Goal: Information Seeking & Learning: Learn about a topic

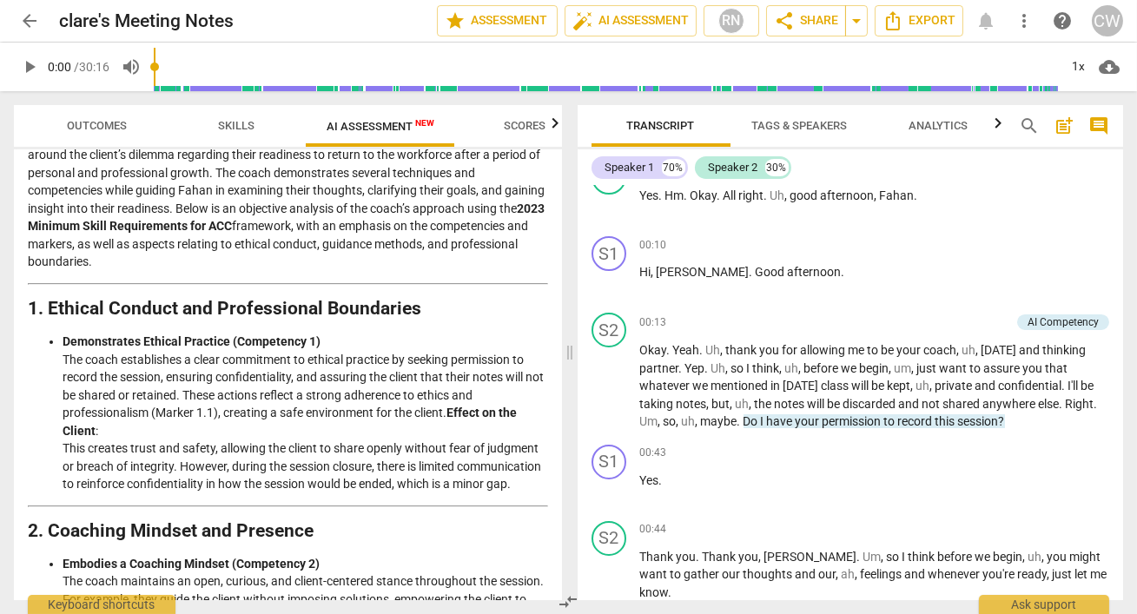
scroll to position [113, 0]
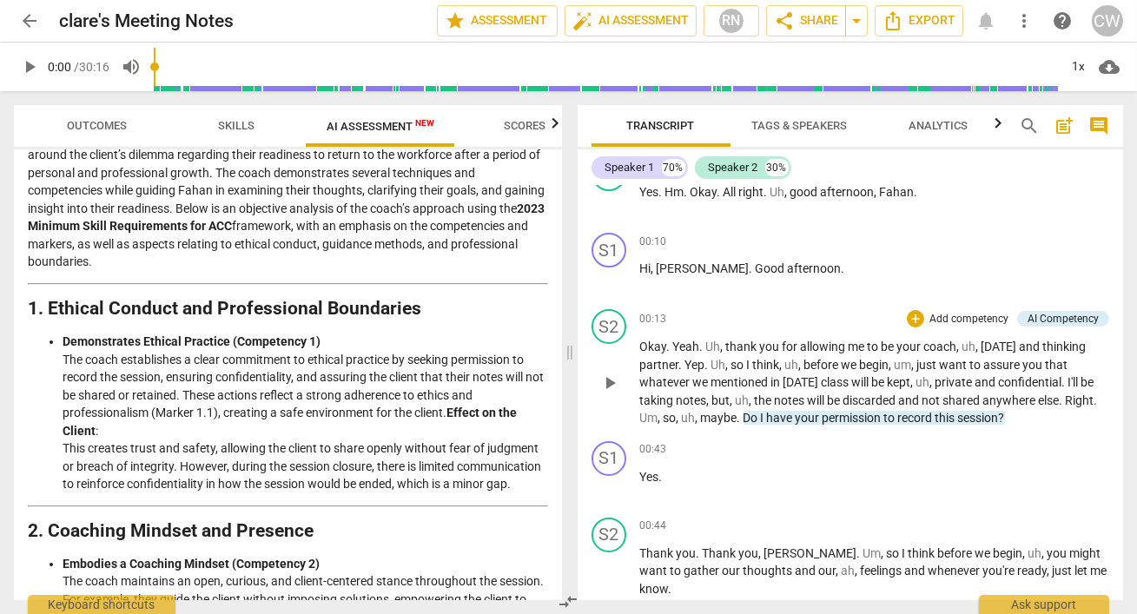
click at [806, 362] on span "before" at bounding box center [822, 365] width 37 height 14
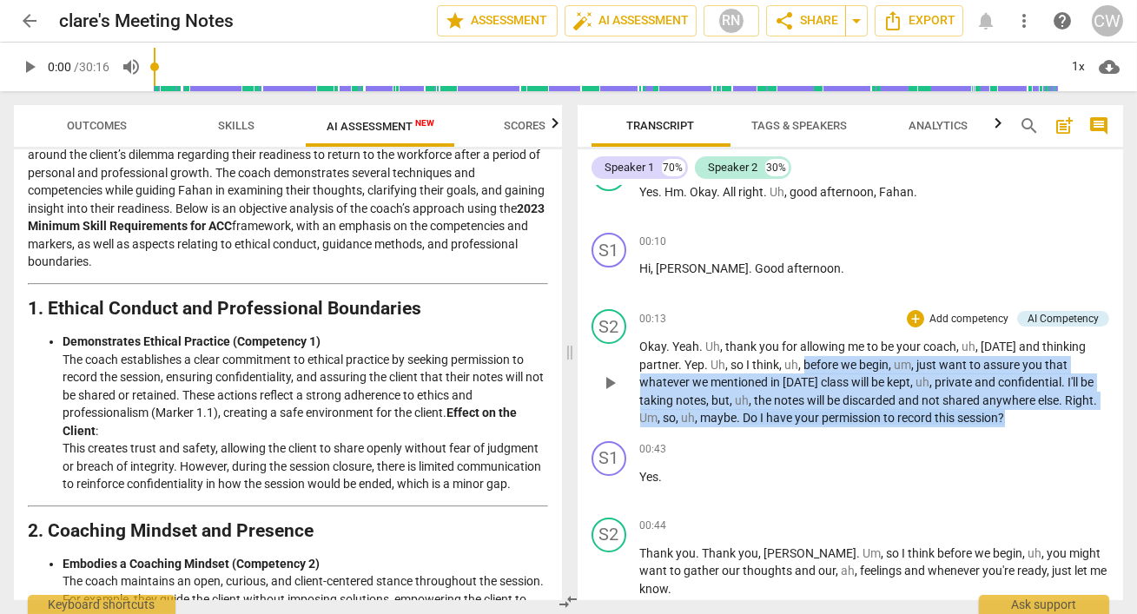
drag, startPoint x: 806, startPoint y: 362, endPoint x: 1028, endPoint y: 415, distance: 227.8
click at [1028, 415] on p "Okay . Yeah . [PERSON_NAME] , thank you for allowing me to be your coach , uh ,…" at bounding box center [875, 382] width 470 height 89
copy p "before we begin , um , just want to assure you that whatever we mentioned in [D…"
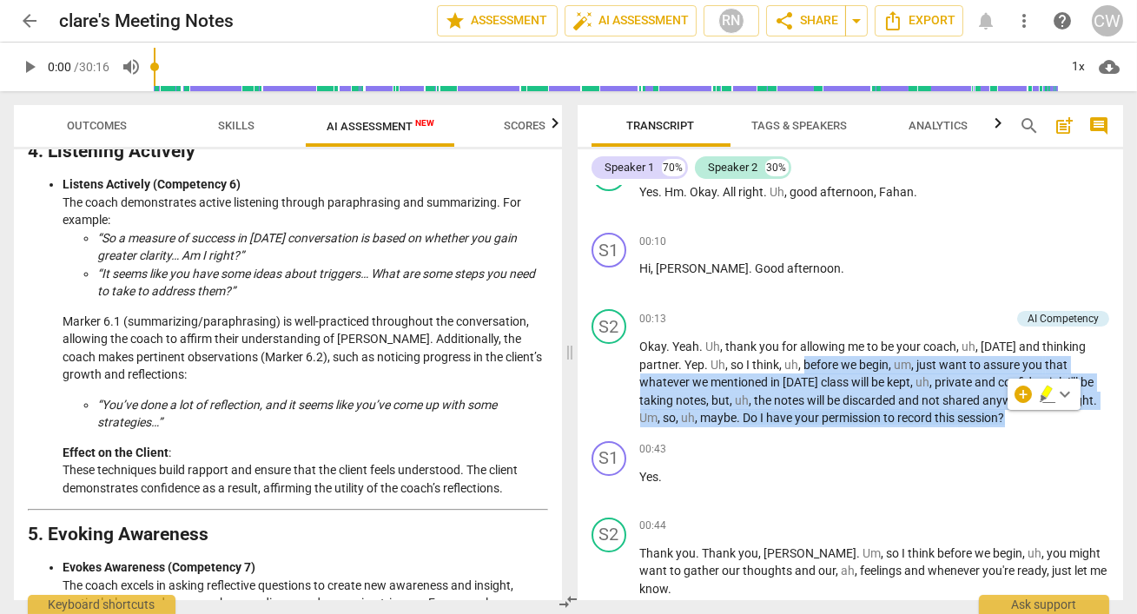
scroll to position [1136, 0]
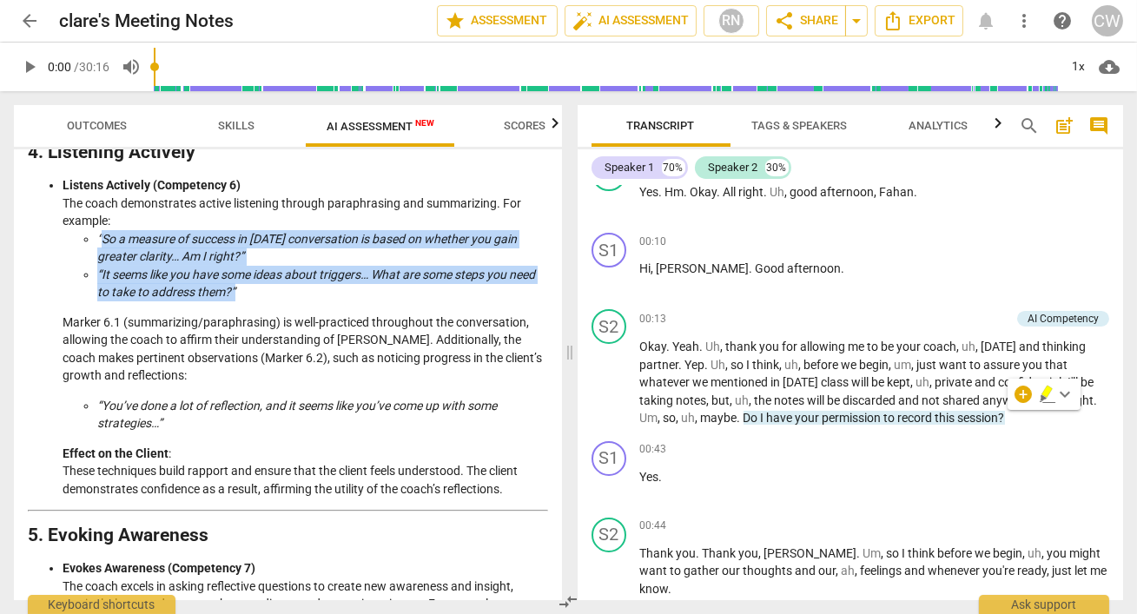
drag, startPoint x: 100, startPoint y: 254, endPoint x: 234, endPoint y: 308, distance: 144.5
click at [234, 301] on ul "“So a measure of success in [DATE] conversation is based on whether you gain gr…" at bounding box center [306, 265] width 486 height 71
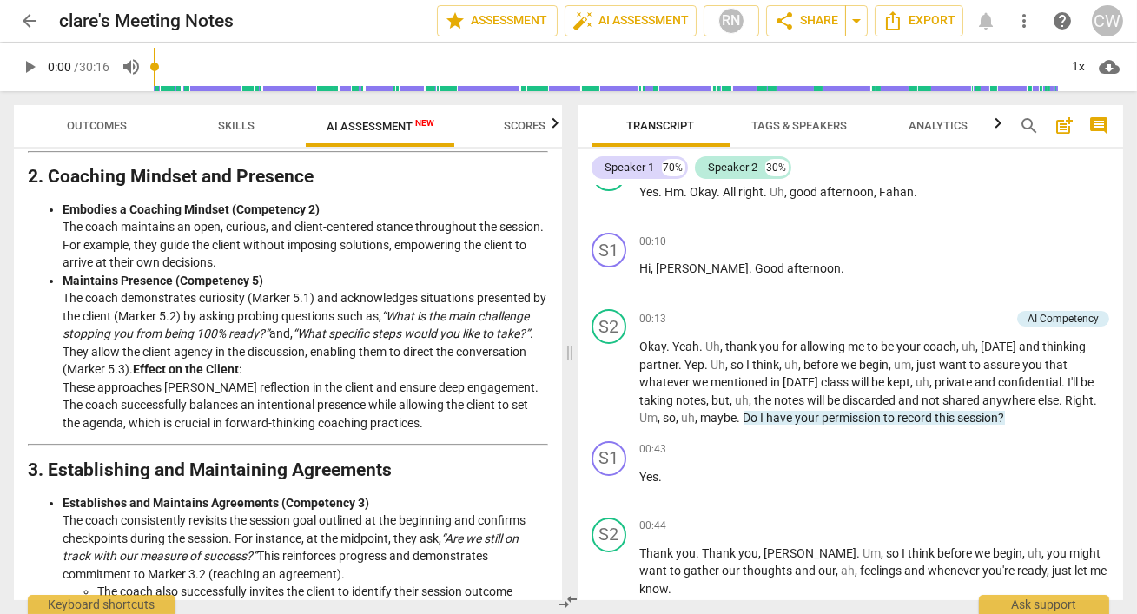
scroll to position [472, 0]
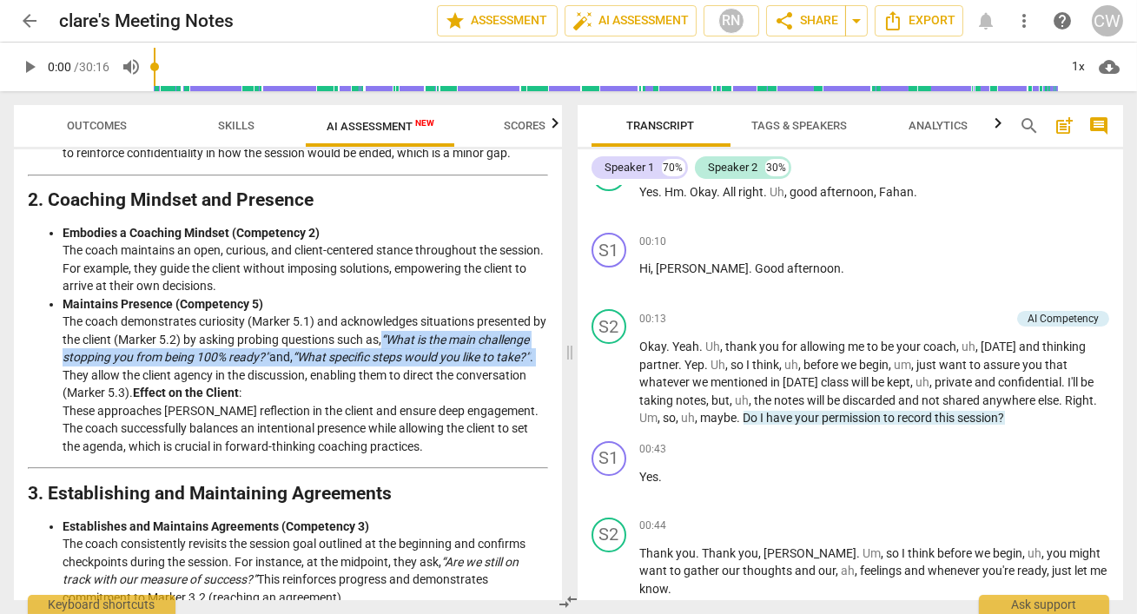
drag, startPoint x: 403, startPoint y: 354, endPoint x: 115, endPoint y: 393, distance: 291.1
click at [115, 393] on li "Maintains Presence (Competency 5) The coach demonstrates curiosity (Marker 5.1)…" at bounding box center [306, 375] width 486 height 161
copy li "“What is the main challenge stopping you from being 100% ready?” and, “What spe…"
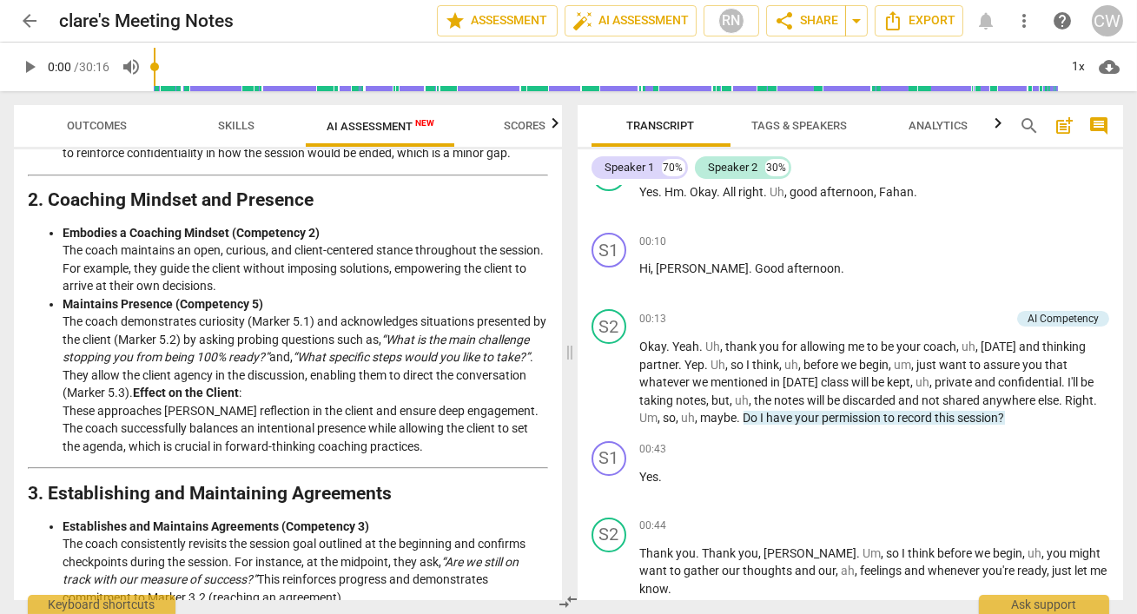
click at [66, 335] on li "Maintains Presence (Competency 5) The coach demonstrates curiosity (Marker 5.1)…" at bounding box center [306, 375] width 486 height 161
drag, startPoint x: 66, startPoint y: 335, endPoint x: 206, endPoint y: 405, distance: 156.2
click at [206, 405] on li "Maintains Presence (Competency 5) The coach demonstrates curiosity (Marker 5.1)…" at bounding box center [306, 375] width 486 height 161
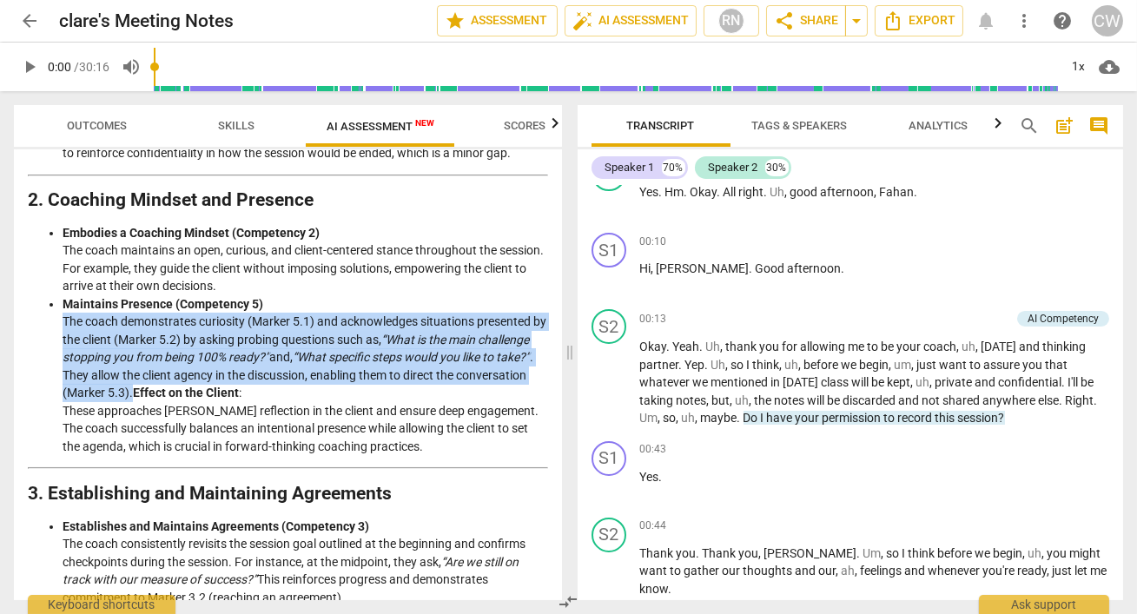
copy li "The coach demonstrates curiosity (Marker 5.1) and acknowledges situations prese…"
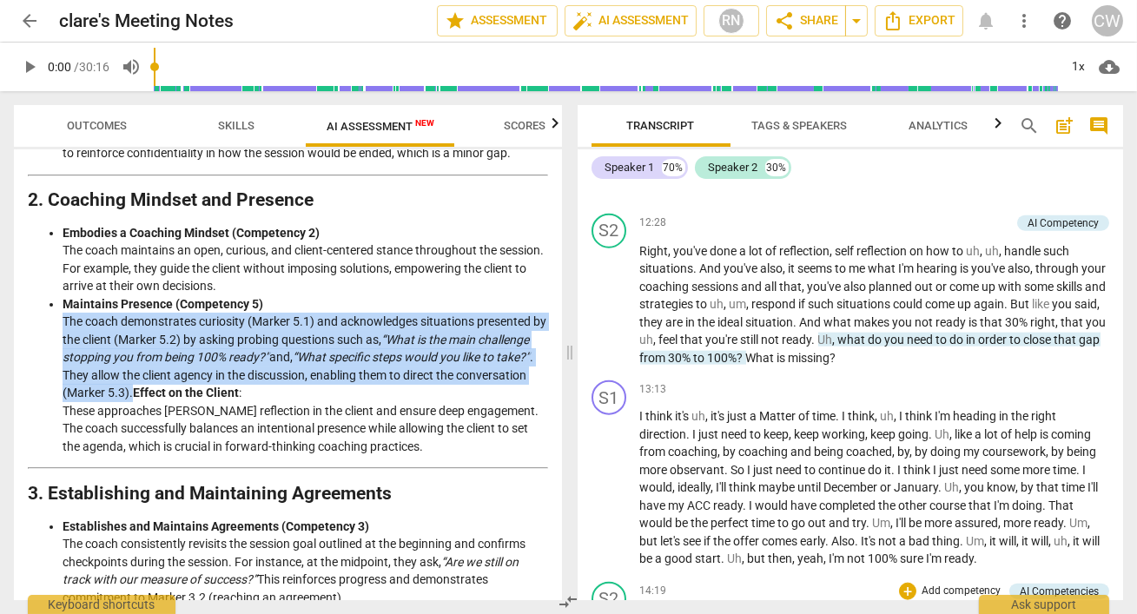
scroll to position [4213, 0]
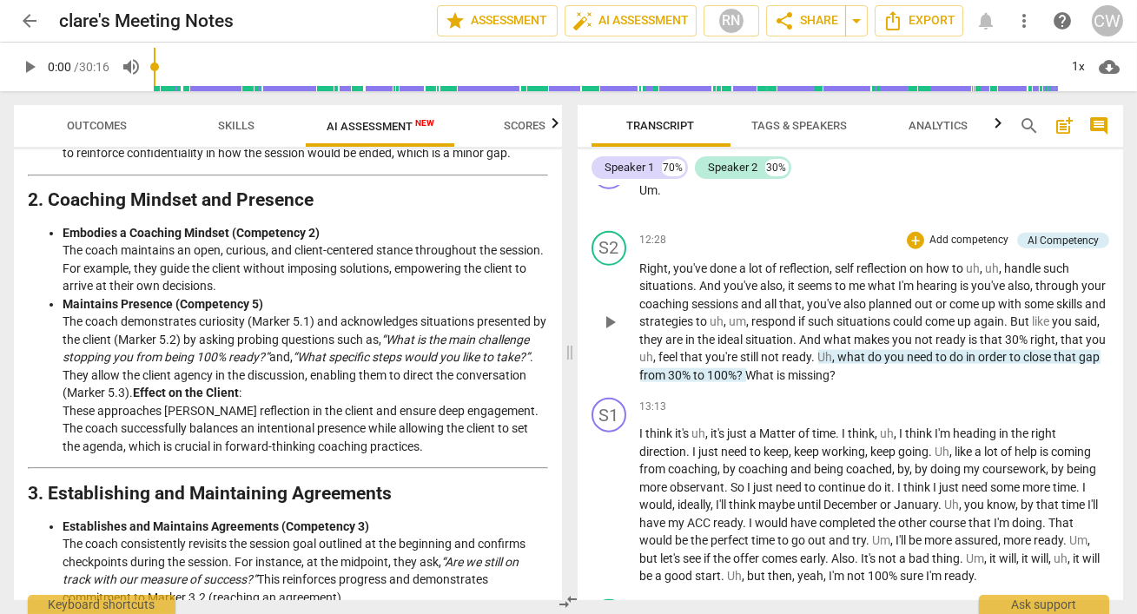
click at [818, 350] on span "." at bounding box center [815, 357] width 6 height 14
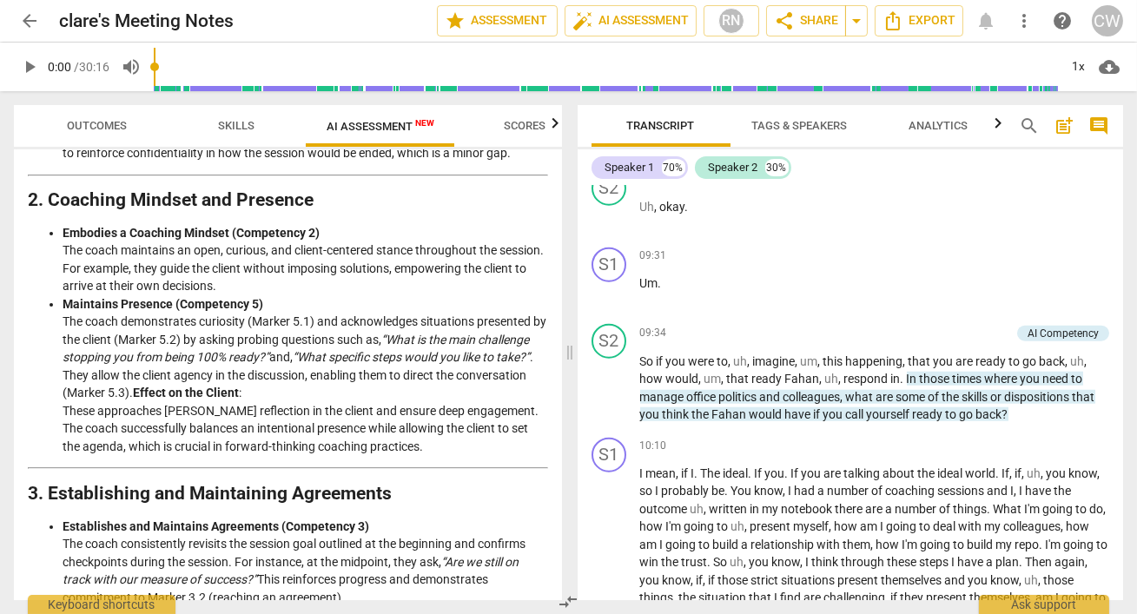
scroll to position [3444, 0]
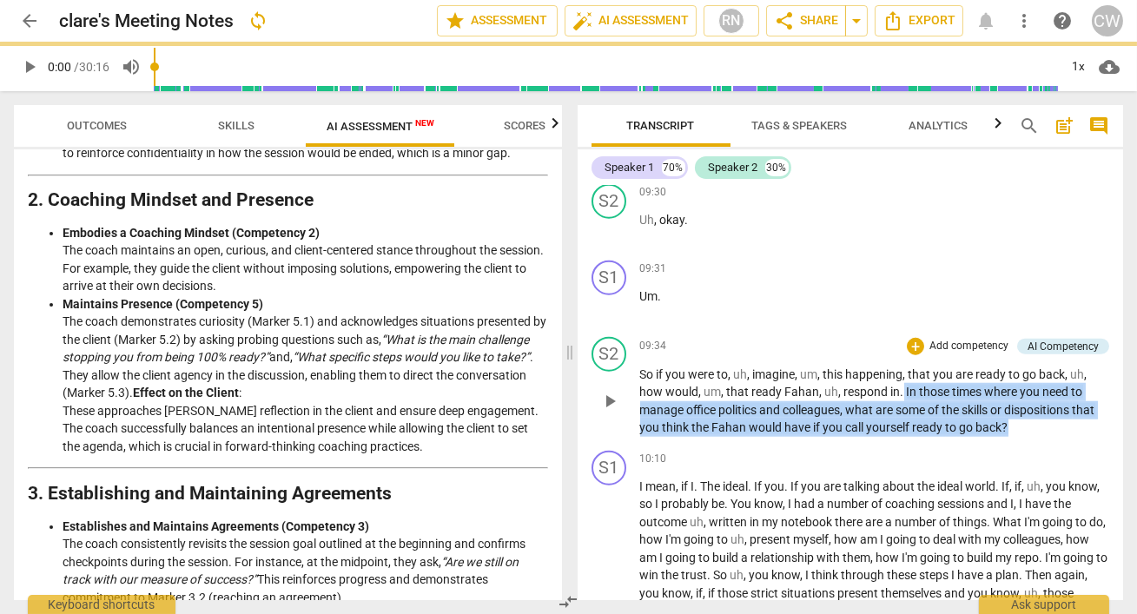
drag, startPoint x: 902, startPoint y: 368, endPoint x: 1014, endPoint y: 407, distance: 118.4
click at [1014, 407] on p "So if you were to , uh , imagine , um , this happening , that you are ready to …" at bounding box center [875, 401] width 470 height 71
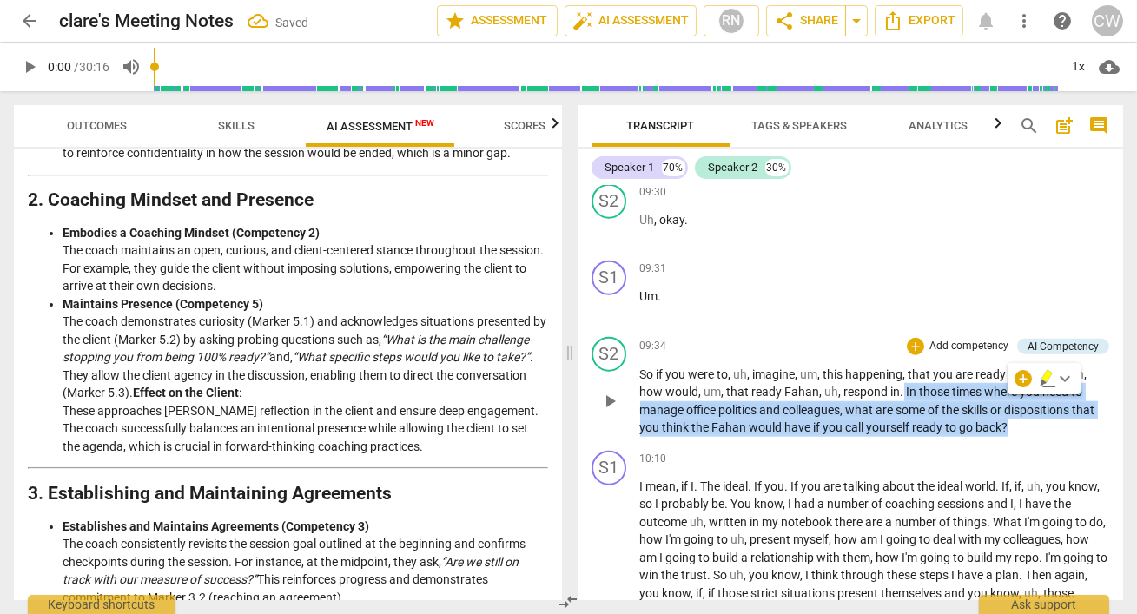
copy p "In those times where you need to manage office politics and colleagues , what a…"
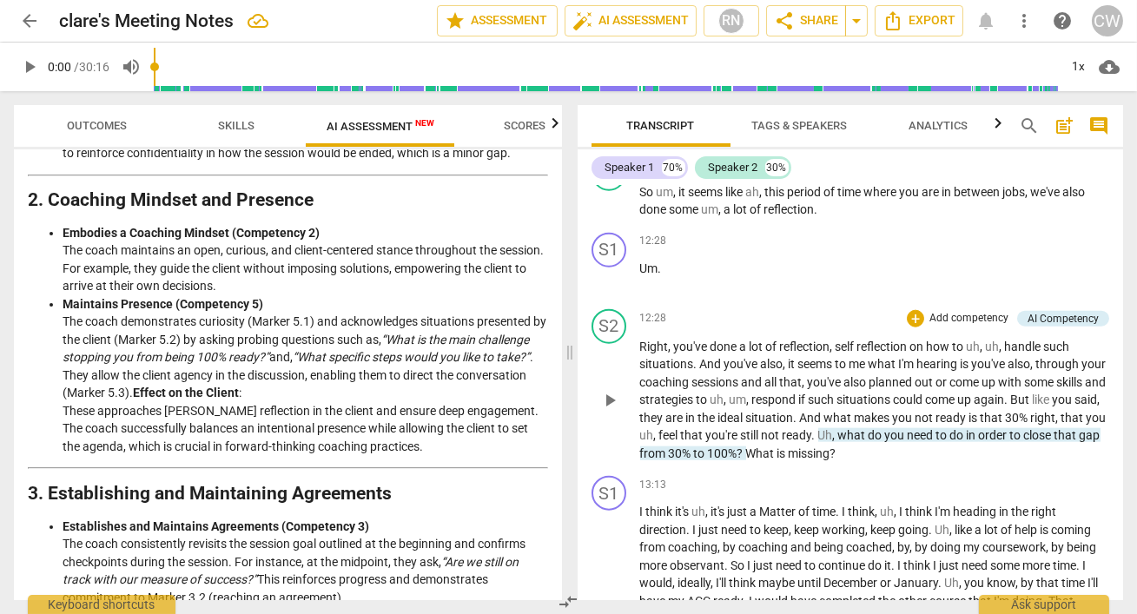
scroll to position [4140, 0]
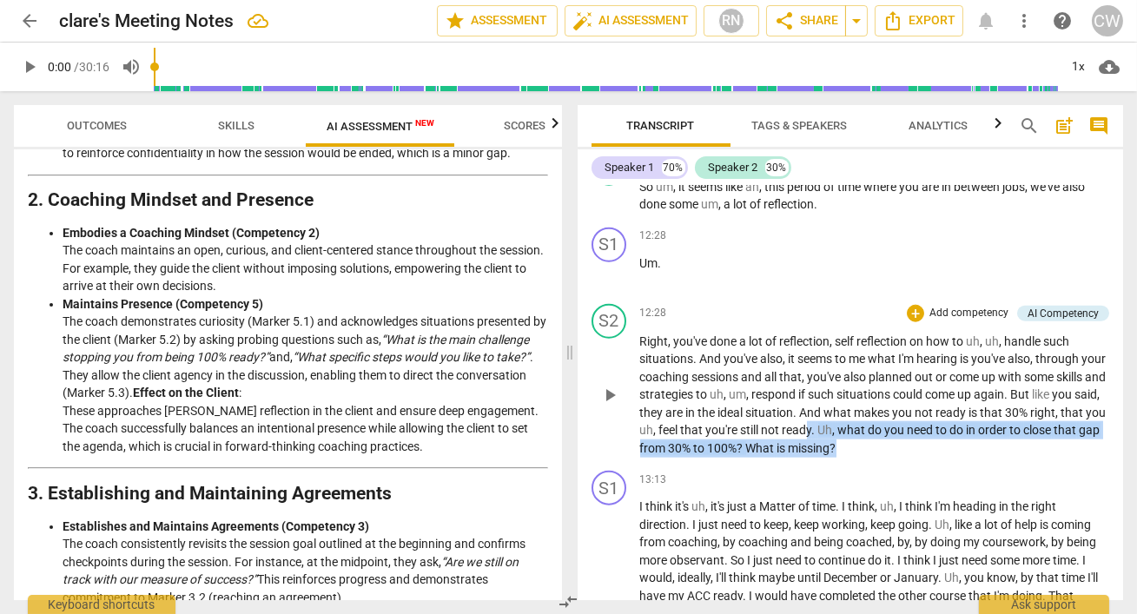
drag, startPoint x: 935, startPoint y: 446, endPoint x: 886, endPoint y: 424, distance: 53.3
click at [886, 424] on p "Right , you've done a lot of reflection , self reflection on how to uh , uh , h…" at bounding box center [875, 395] width 470 height 125
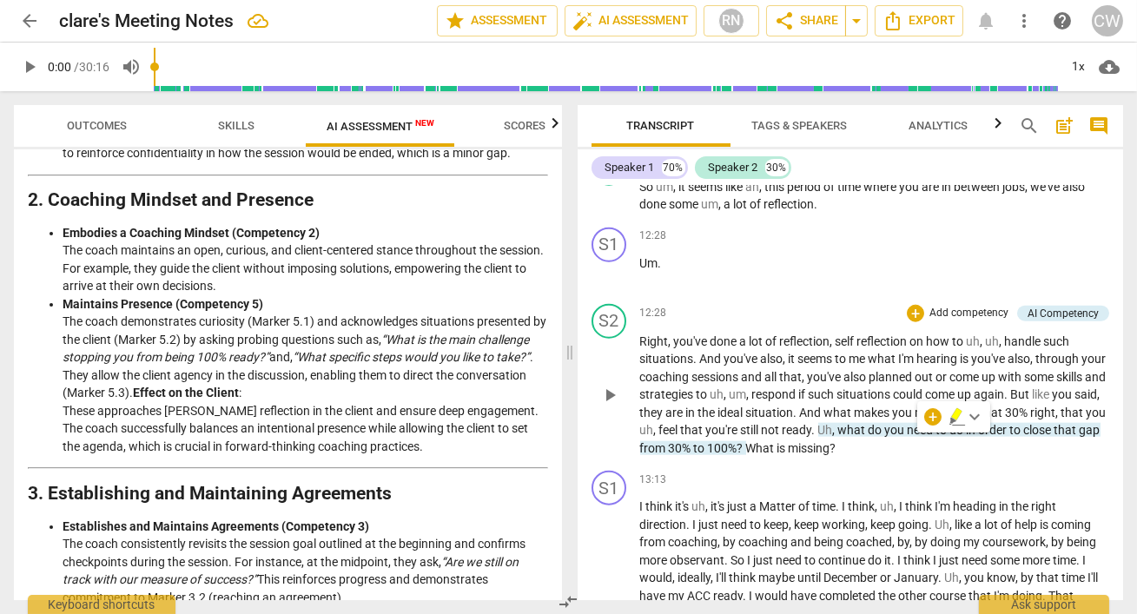
click at [941, 450] on div "S2 play_arrow pause 12:28 + Add competency AI Competency keyboard_arrow_right R…" at bounding box center [851, 381] width 546 height 168
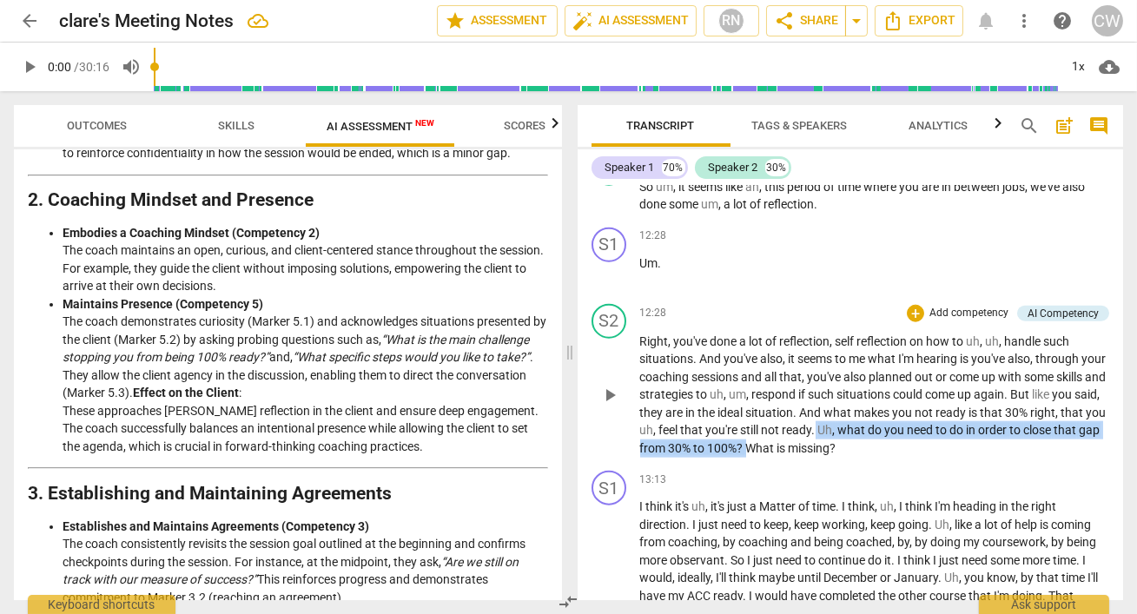
drag, startPoint x: 827, startPoint y: 441, endPoint x: 891, endPoint y: 426, distance: 66.2
click at [891, 426] on p "Right , you've done a lot of reflection , self reflection on how to uh , uh , h…" at bounding box center [875, 395] width 470 height 125
copy p "Uh , what do you need to do in order to close that gap from 30% to 100% ?"
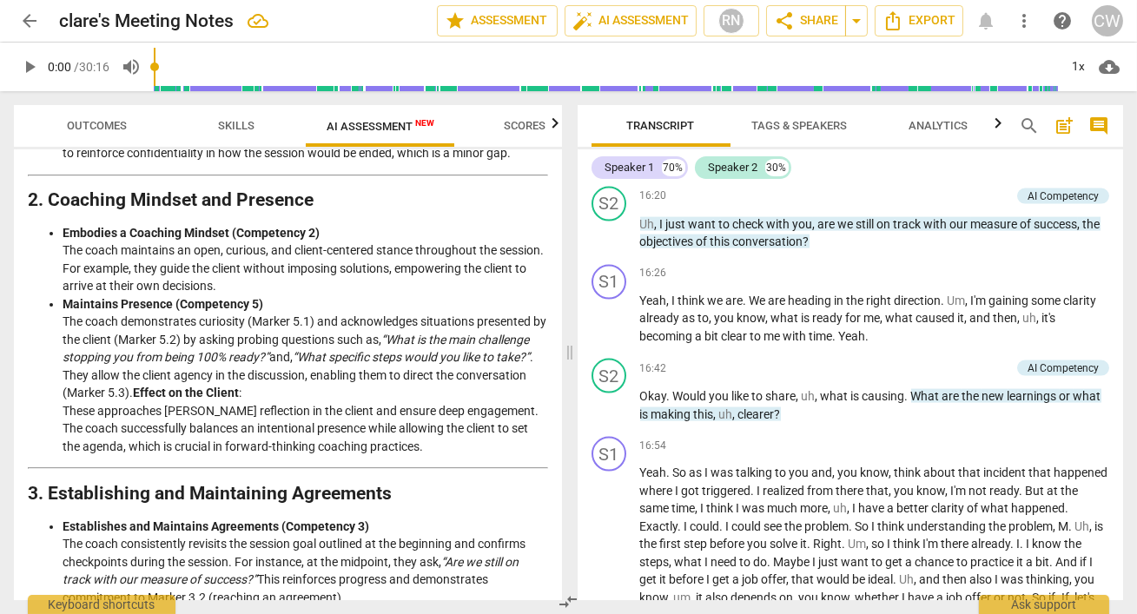
scroll to position [5152, 0]
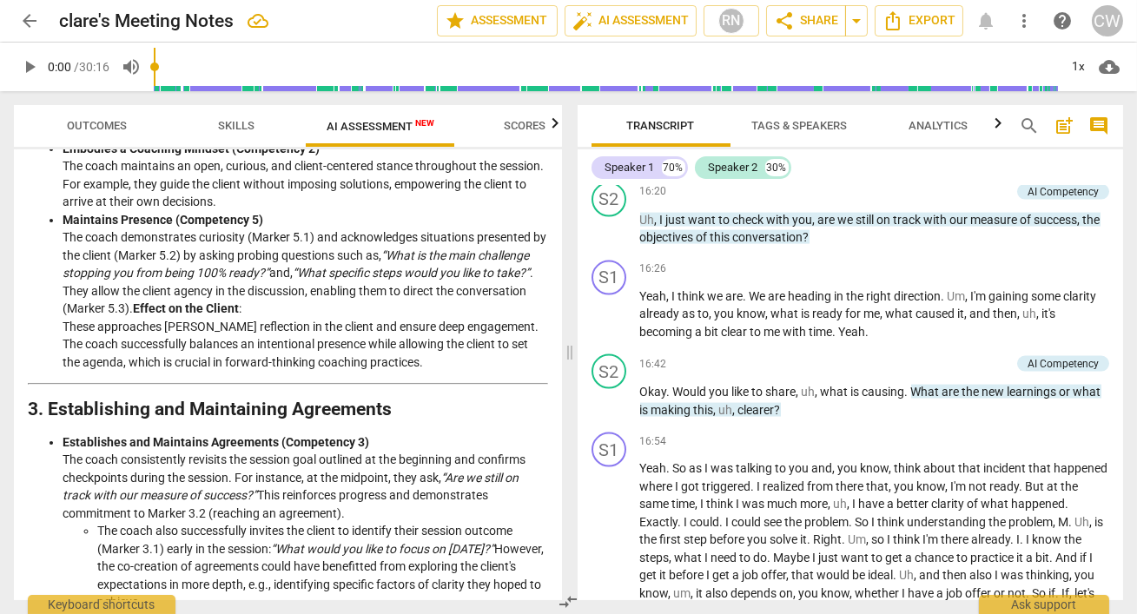
click at [339, 511] on li "Establishes and Maintains Agreements (Competency 3) The coach consistently revi…" at bounding box center [306, 564] width 486 height 261
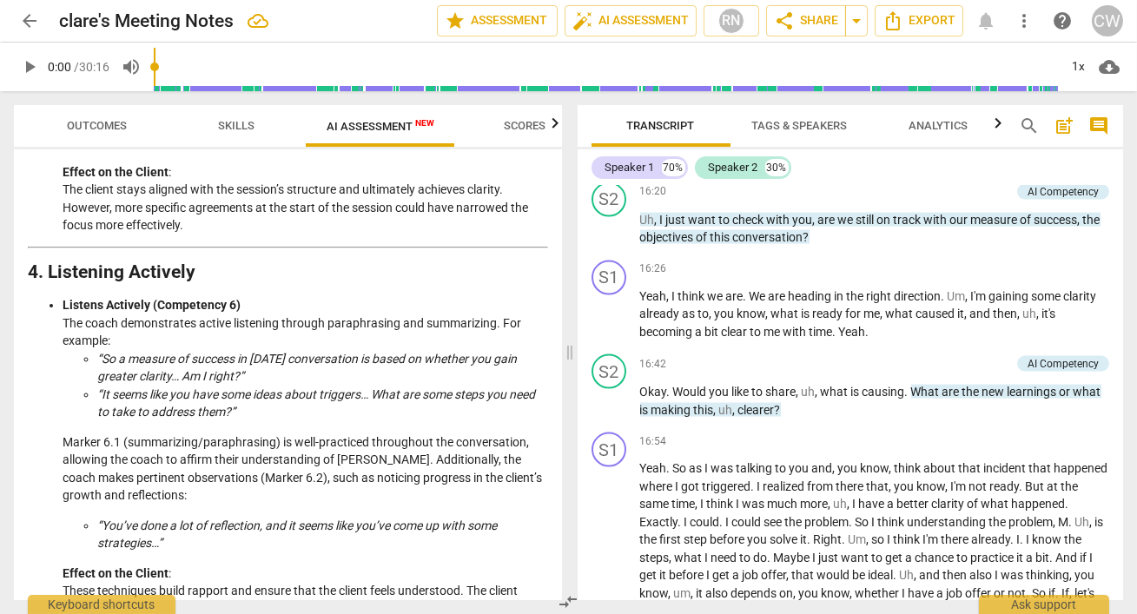
scroll to position [1018, 0]
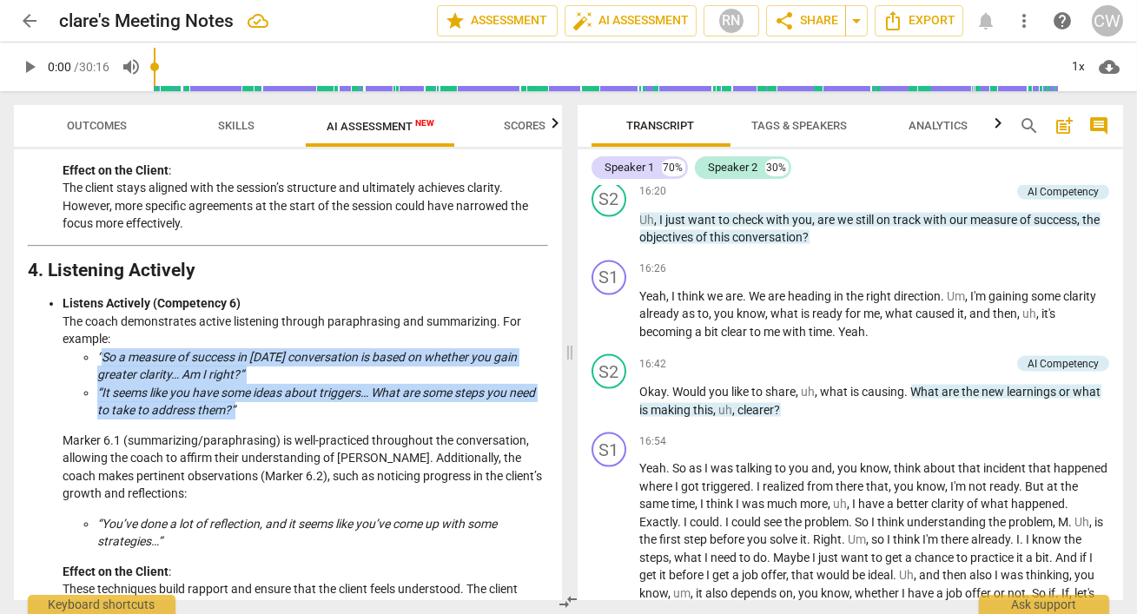
drag, startPoint x: 99, startPoint y: 374, endPoint x: 308, endPoint y: 434, distance: 216.9
click at [308, 420] on ul "“So a measure of success in [DATE] conversation is based on whether you gain gr…" at bounding box center [306, 383] width 486 height 71
copy ul "So a measure of success in [DATE] conversation is based on whether you gain gre…"
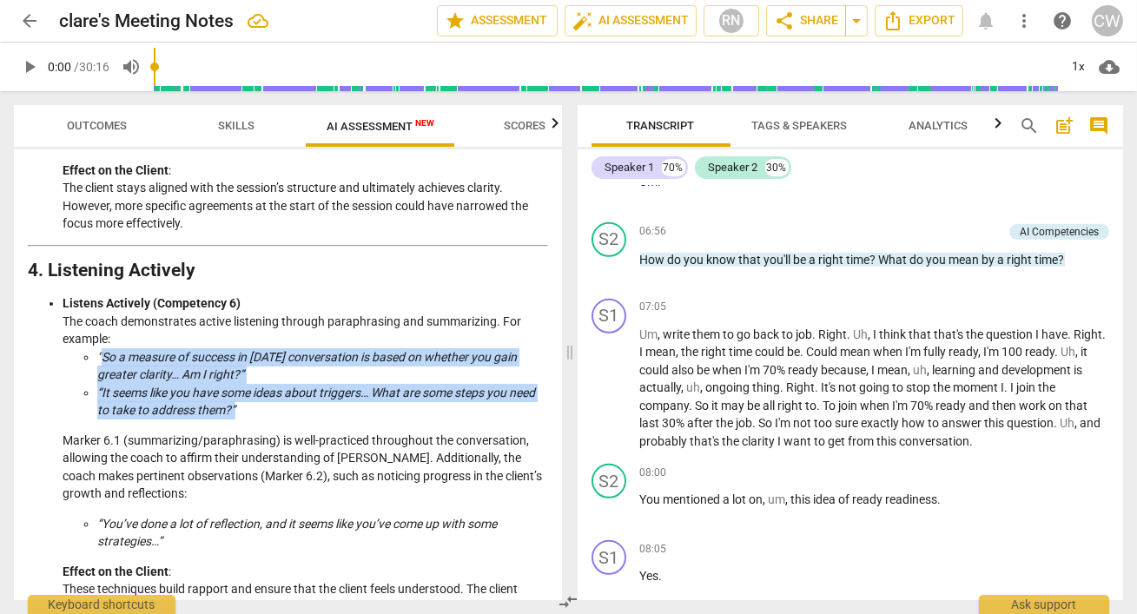
scroll to position [2464, 0]
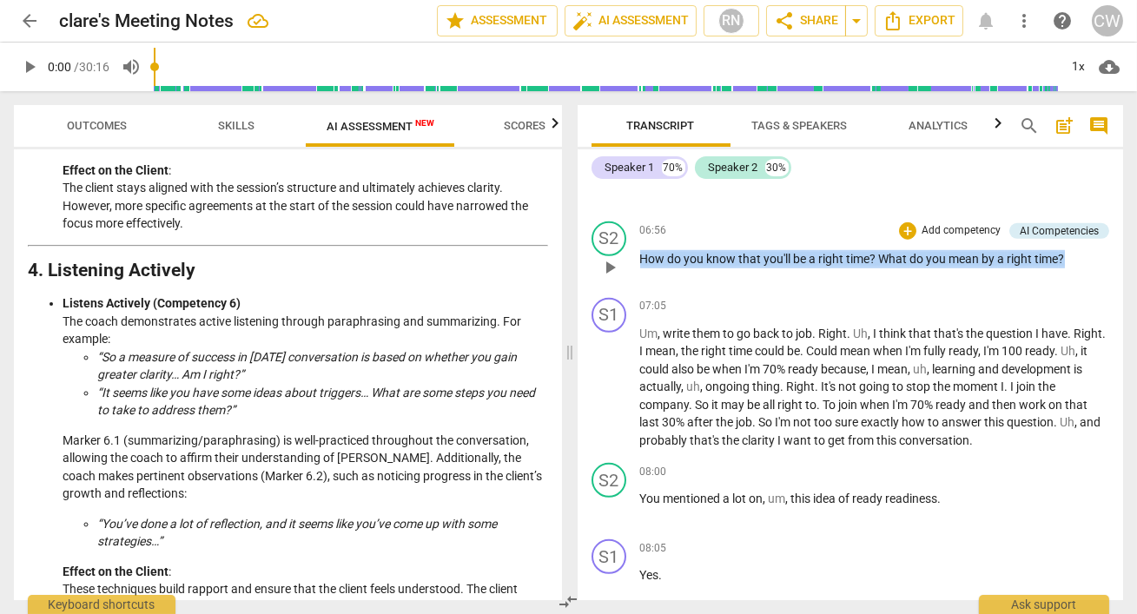
drag, startPoint x: 1080, startPoint y: 235, endPoint x: 639, endPoint y: 229, distance: 441.4
click at [640, 250] on p "How do you know that you'll be a right time ? What do you mean by a right time ?" at bounding box center [875, 259] width 470 height 18
copy p "How do you know that you'll be a right time ? What do you mean by a right time ?"
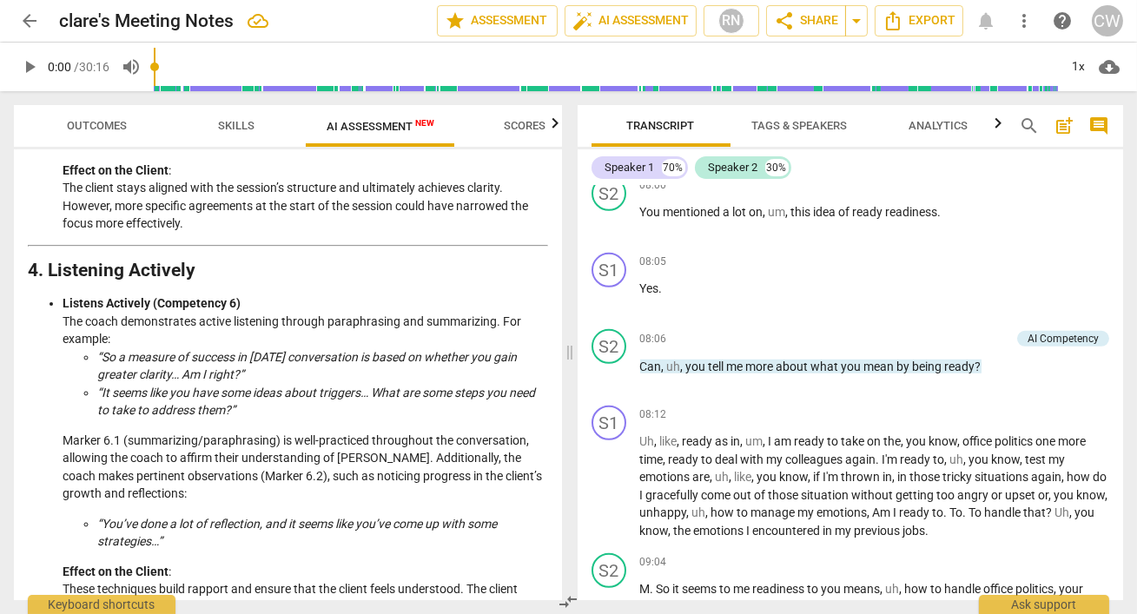
scroll to position [2754, 0]
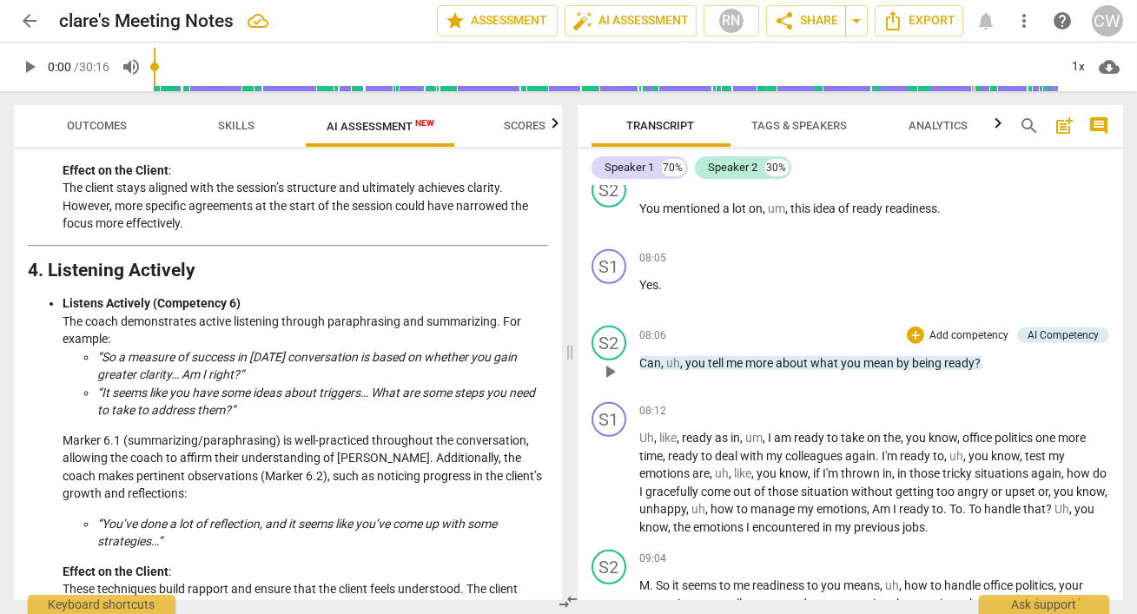
click at [989, 354] on p "Can , uh , you tell me more about what you mean by being ready ?" at bounding box center [875, 363] width 470 height 18
drag, startPoint x: 989, startPoint y: 340, endPoint x: 642, endPoint y: 333, distance: 346.7
click at [642, 354] on p "Can , uh , you tell me more about what you mean by being ready ?" at bounding box center [875, 363] width 470 height 18
copy p "Can , uh , you tell me more about what you mean by being ready ?"
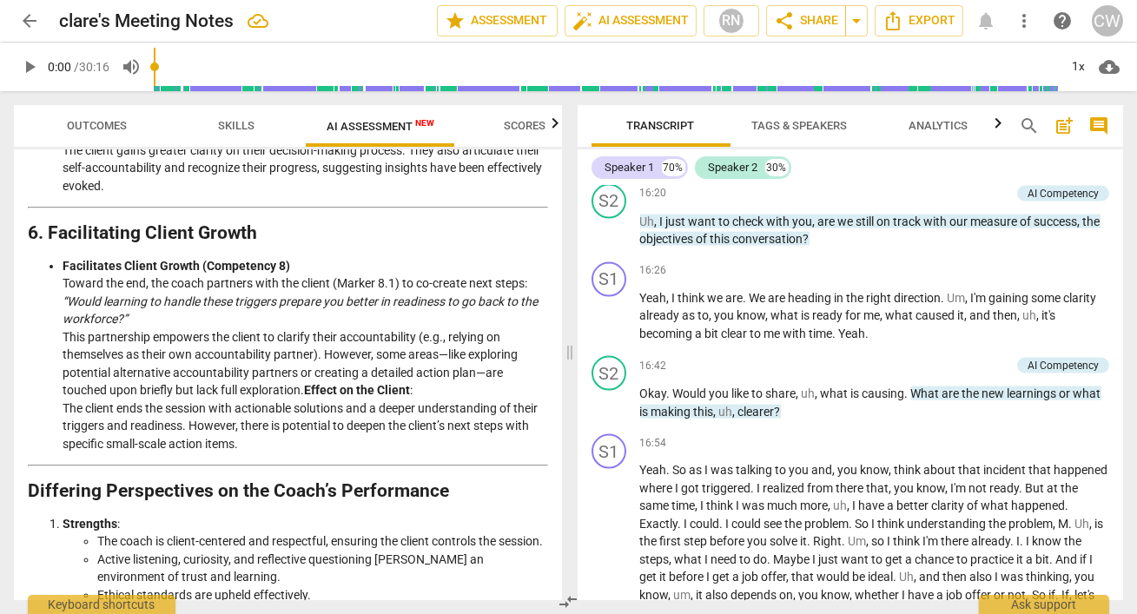
scroll to position [1772, 0]
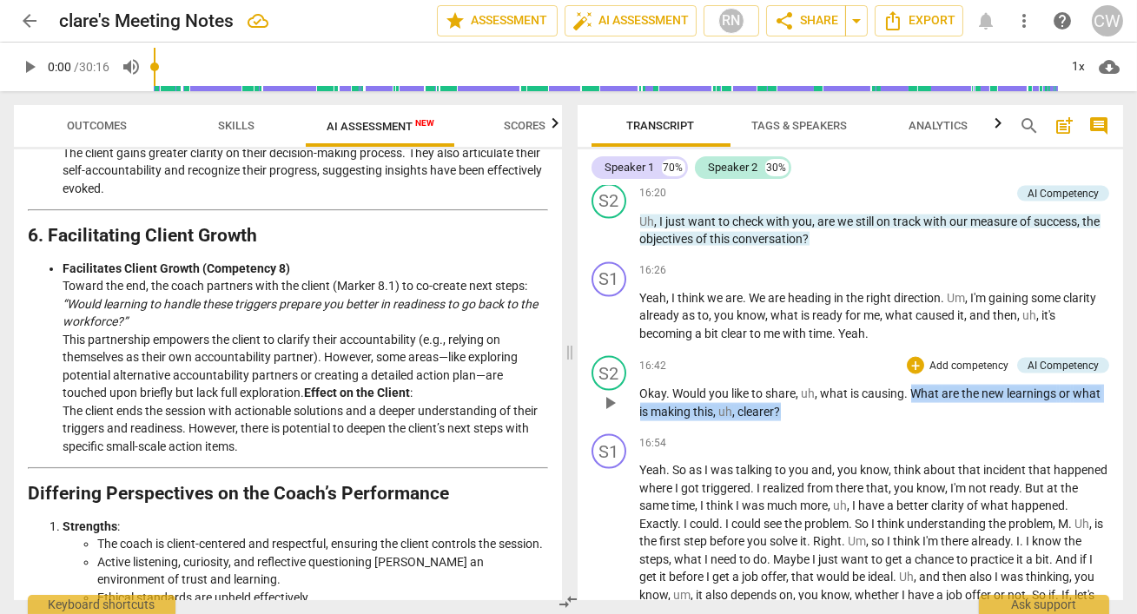
drag, startPoint x: 910, startPoint y: 405, endPoint x: 921, endPoint y: 420, distance: 18.1
click at [921, 420] on p "Okay . Would you like to share , uh , what is causing . What are the new learni…" at bounding box center [875, 403] width 470 height 36
copy p "What are the new learnings or what is making this , uh , clearer ?"
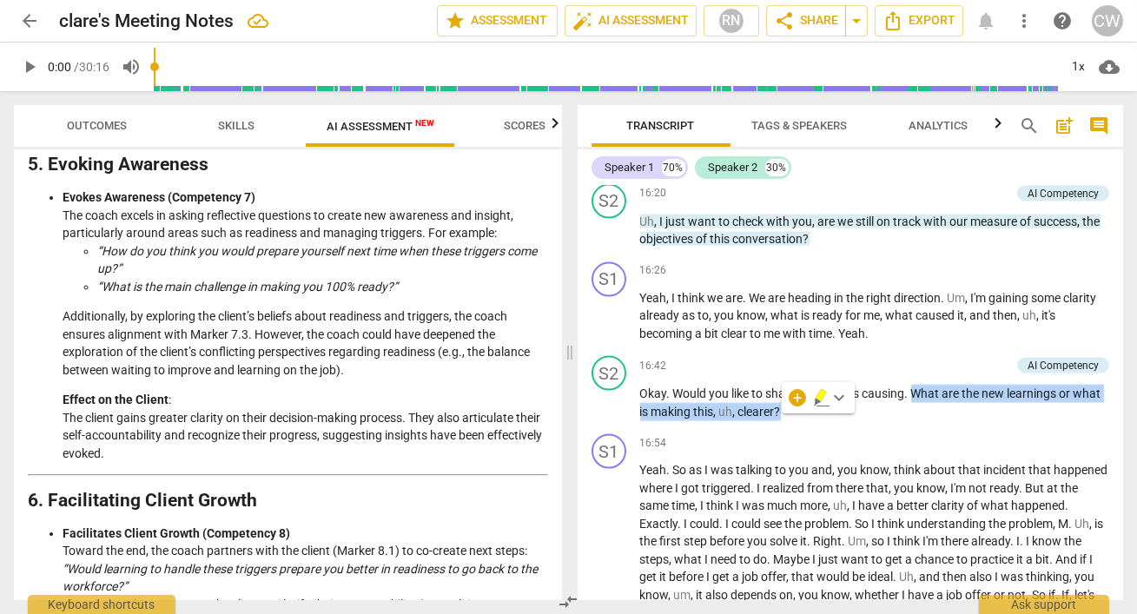
scroll to position [1503, 0]
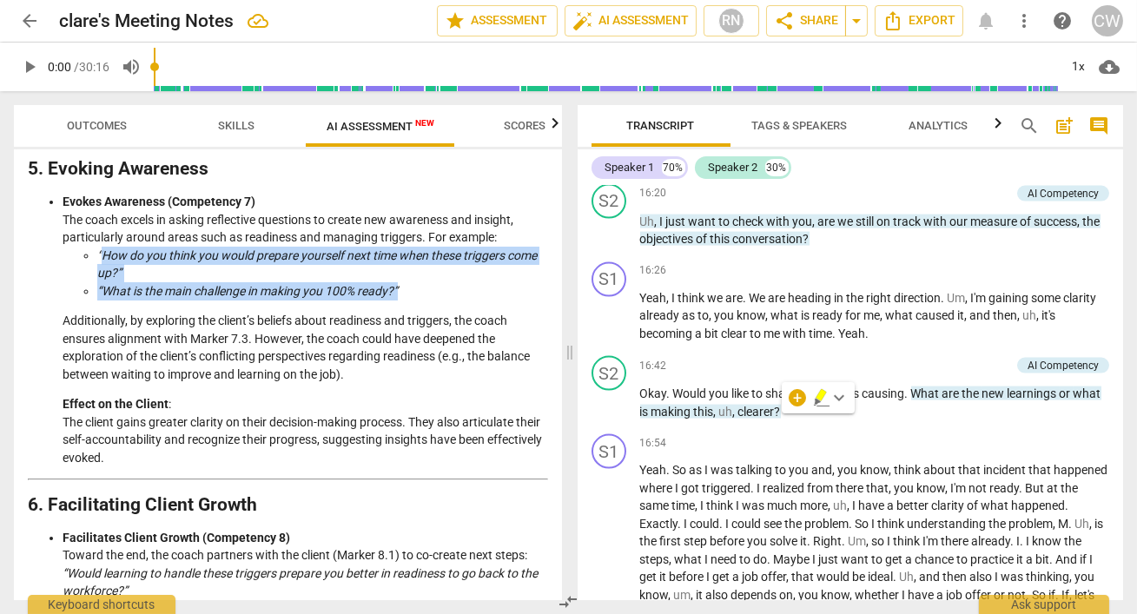
drag, startPoint x: 100, startPoint y: 271, endPoint x: 405, endPoint y: 312, distance: 307.7
click at [405, 301] on ul "“How do you think you would prepare yourself next time when these triggers come…" at bounding box center [306, 274] width 486 height 54
copy ul "How do you think you would prepare yourself next time when these triggers come …"
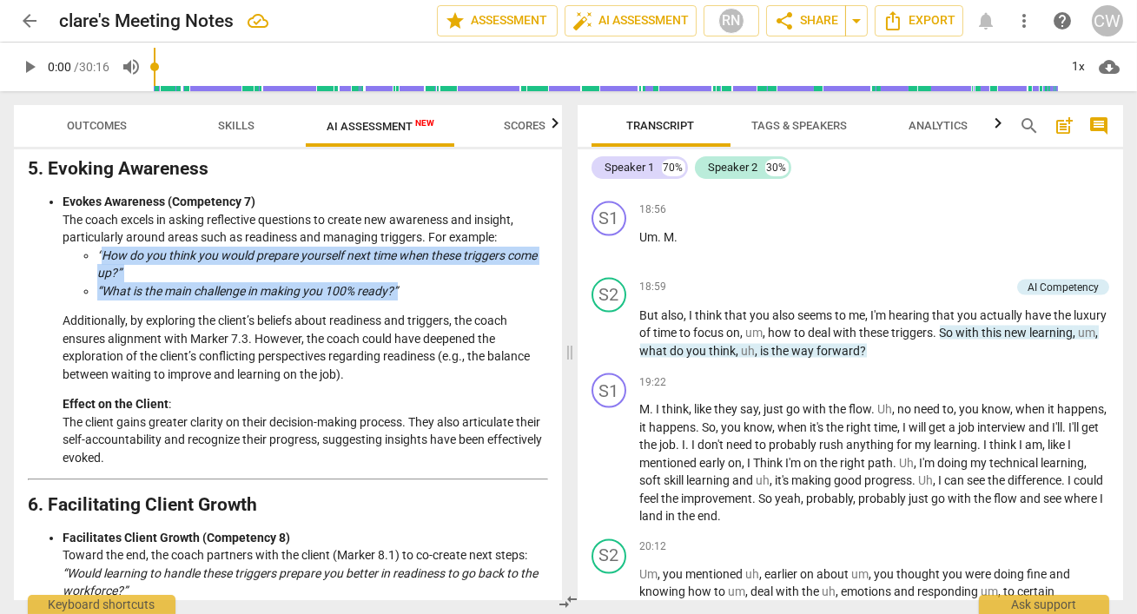
scroll to position [5925, 0]
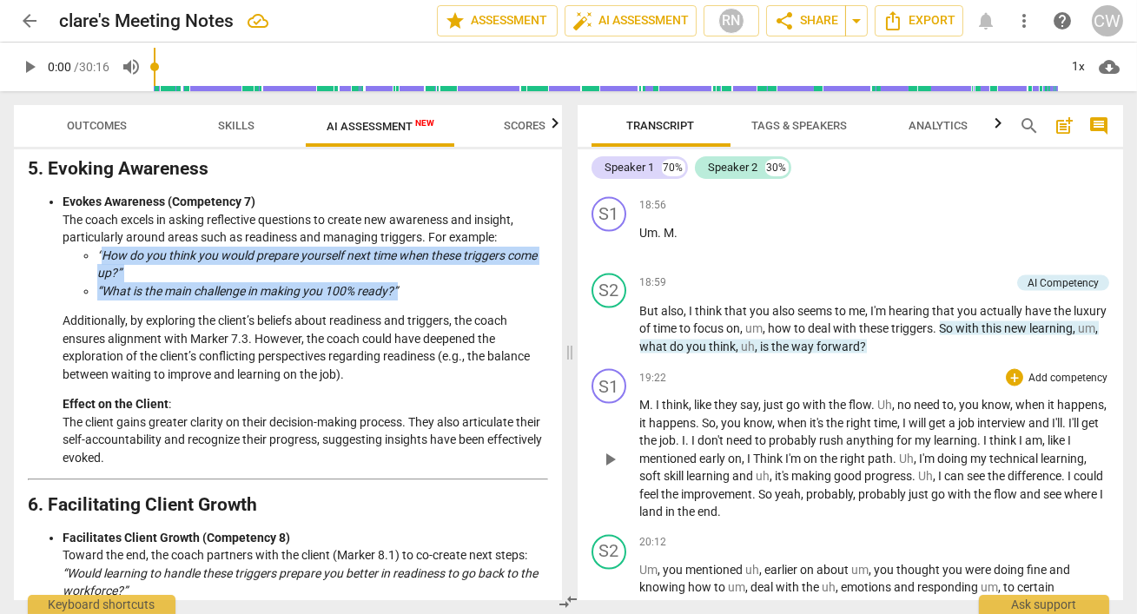
click at [967, 387] on div "19:22 + Add competency keyboard_arrow_right" at bounding box center [875, 377] width 470 height 17
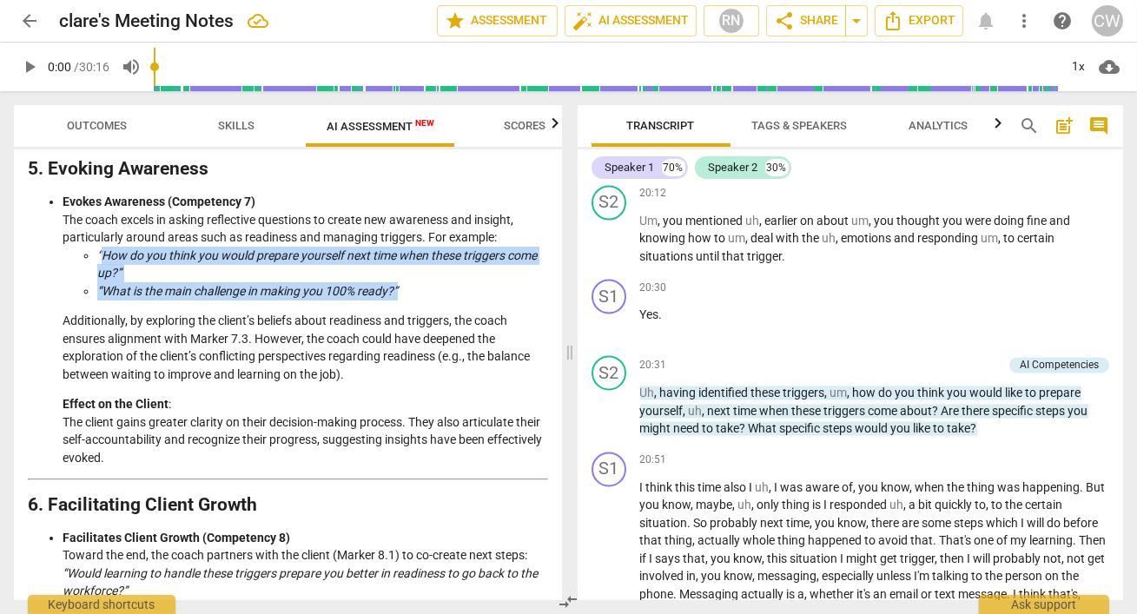
scroll to position [6278, 0]
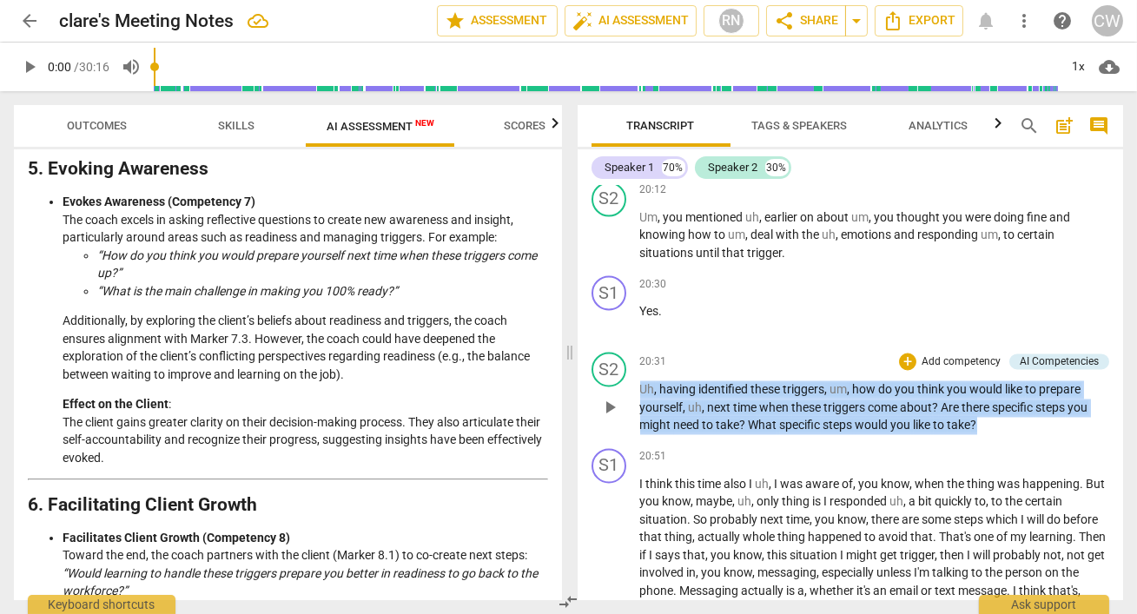
drag, startPoint x: 1004, startPoint y: 454, endPoint x: 639, endPoint y: 409, distance: 368.5
click at [639, 409] on div "S2 play_arrow pause 20:31 + Add competency AI Competencies keyboard_arrow_right…" at bounding box center [851, 394] width 546 height 96
click at [639, 409] on div "S2 play_arrow pause" at bounding box center [616, 394] width 49 height 83
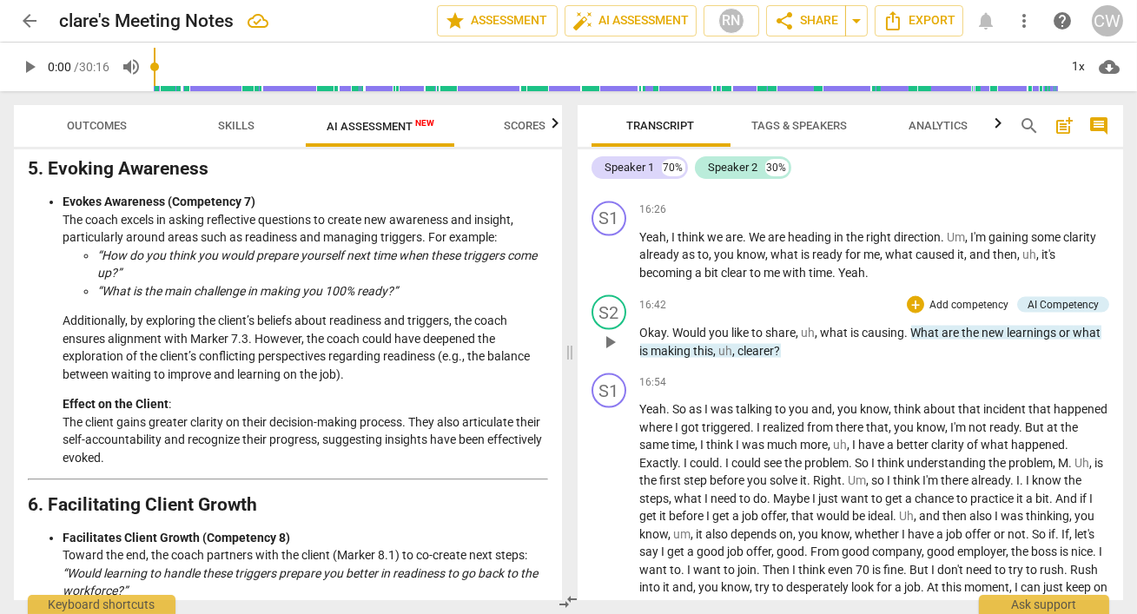
scroll to position [5225, 0]
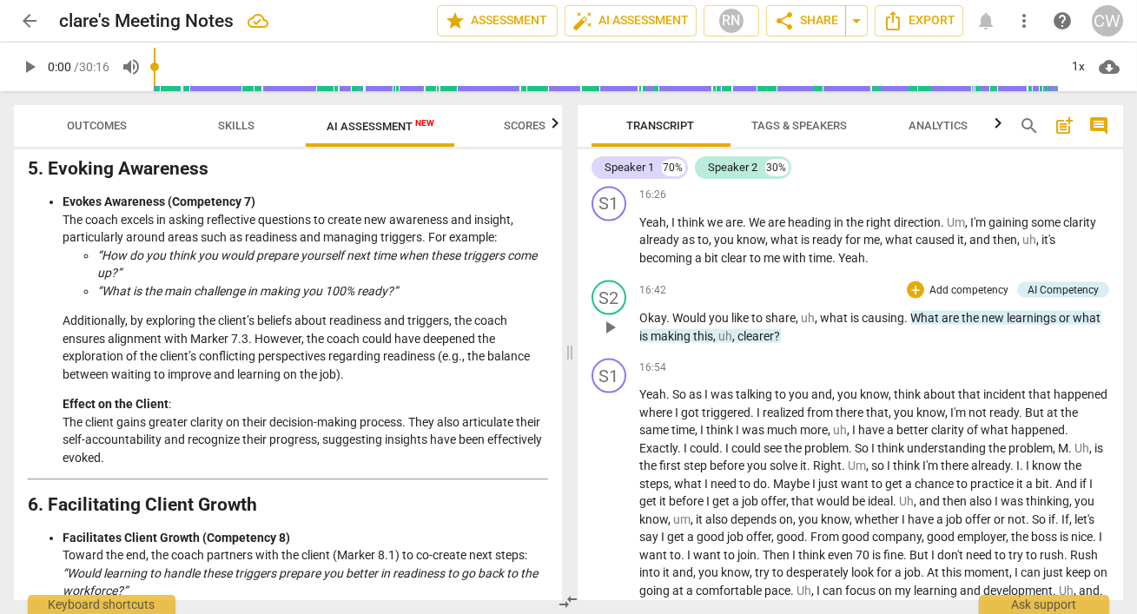
click at [910, 325] on span "." at bounding box center [908, 318] width 6 height 14
drag, startPoint x: 910, startPoint y: 329, endPoint x: 926, endPoint y: 348, distance: 25.3
click at [926, 345] on p "Okay . Would you like to share , uh , what is causing . What are the new learni…" at bounding box center [875, 327] width 470 height 36
click at [941, 352] on div "S2 play_arrow pause 16:42 + Add competency AI Competency keyboard_arrow_right O…" at bounding box center [851, 313] width 546 height 78
click at [957, 339] on p "Okay . Would you like to share , uh , what is causing . What are the new learni…" at bounding box center [875, 327] width 470 height 36
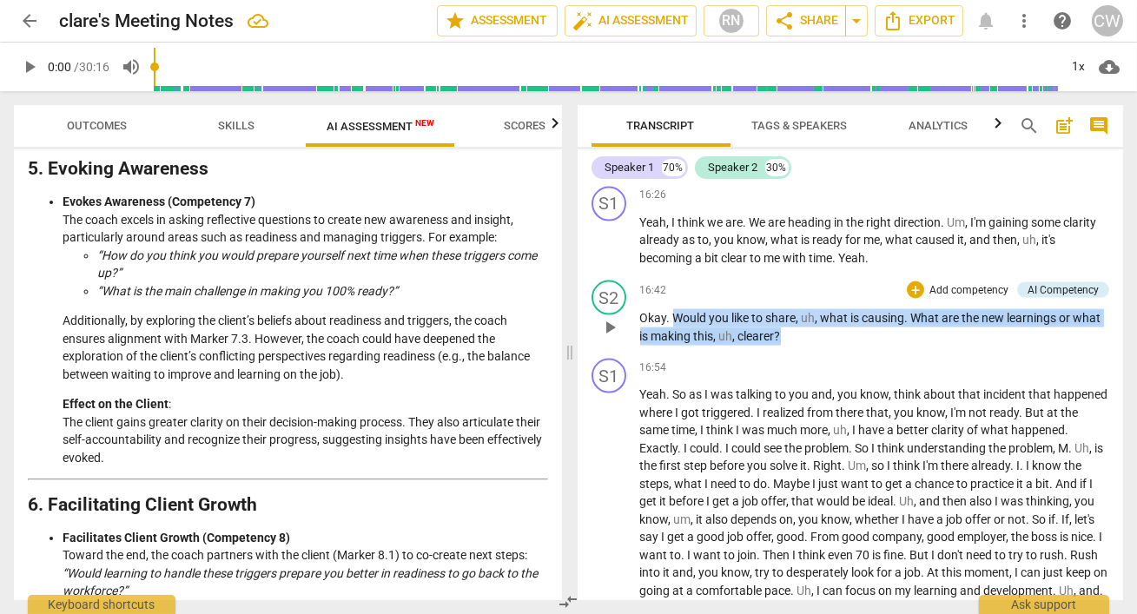
drag, startPoint x: 795, startPoint y: 350, endPoint x: 674, endPoint y: 327, distance: 123.0
click at [674, 327] on p "Okay . Would you like to share , uh , what is causing . What are the new learni…" at bounding box center [875, 327] width 470 height 36
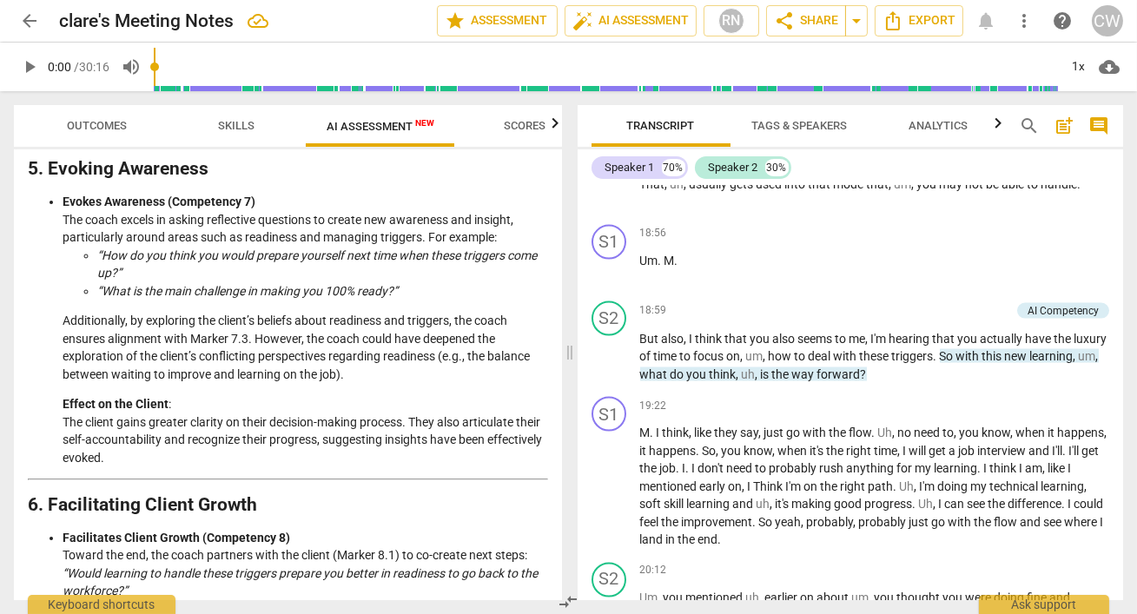
scroll to position [5914, 0]
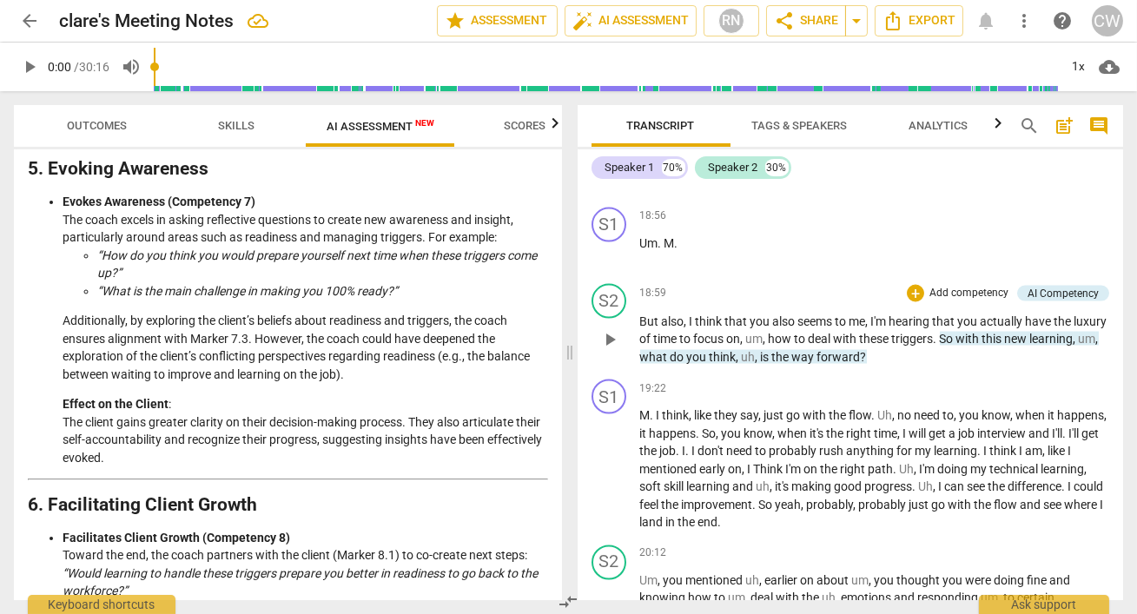
click at [976, 367] on p "But also , I think that you also seems to me , I'm hearing that you actually ha…" at bounding box center [875, 340] width 470 height 54
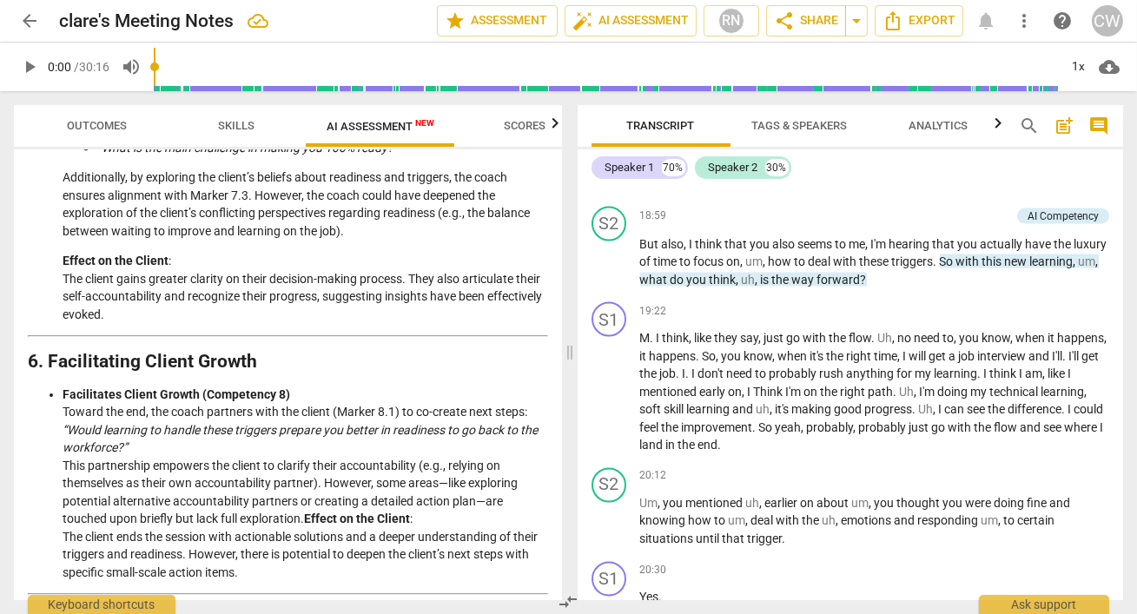
scroll to position [5986, 0]
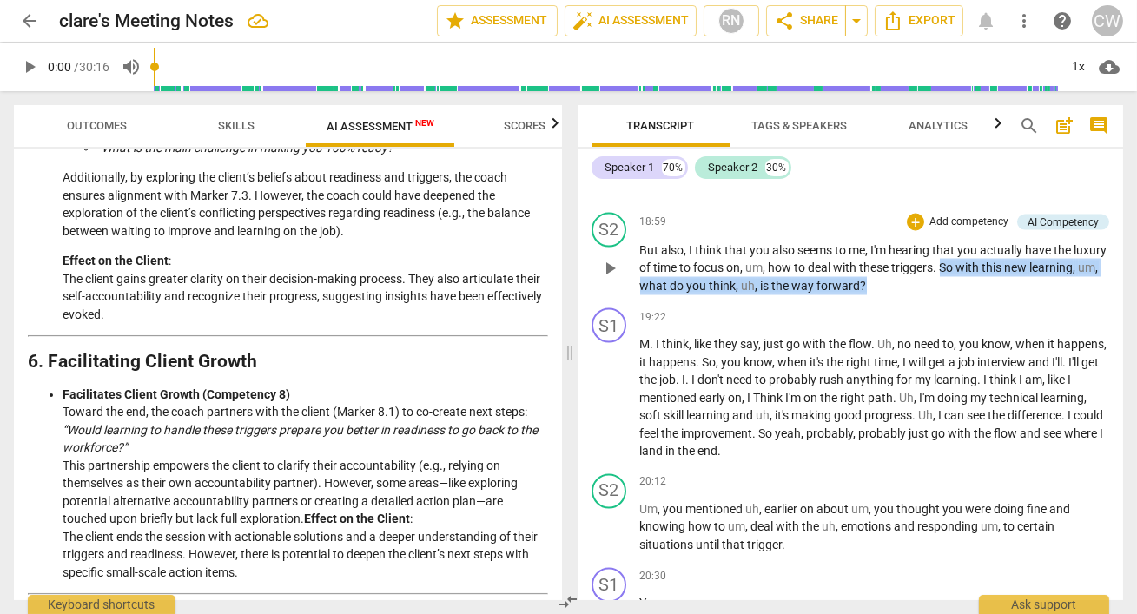
drag, startPoint x: 985, startPoint y: 310, endPoint x: 978, endPoint y: 291, distance: 20.3
click at [978, 291] on p "But also , I think that you also seems to me , I'm hearing that you actually ha…" at bounding box center [875, 269] width 470 height 54
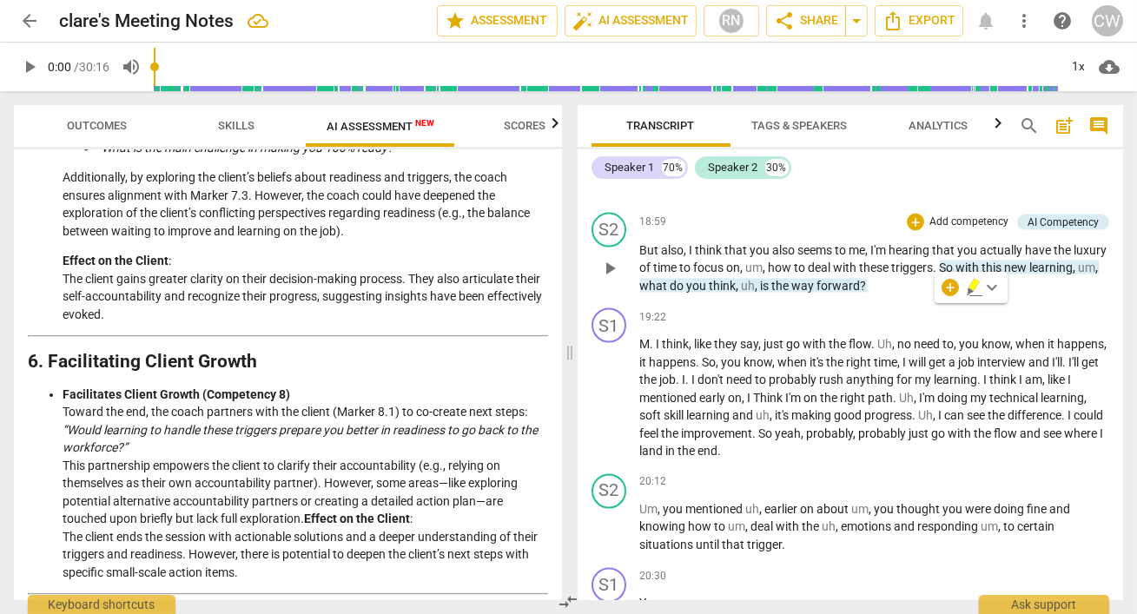
click at [682, 257] on span "also" at bounding box center [673, 250] width 23 height 14
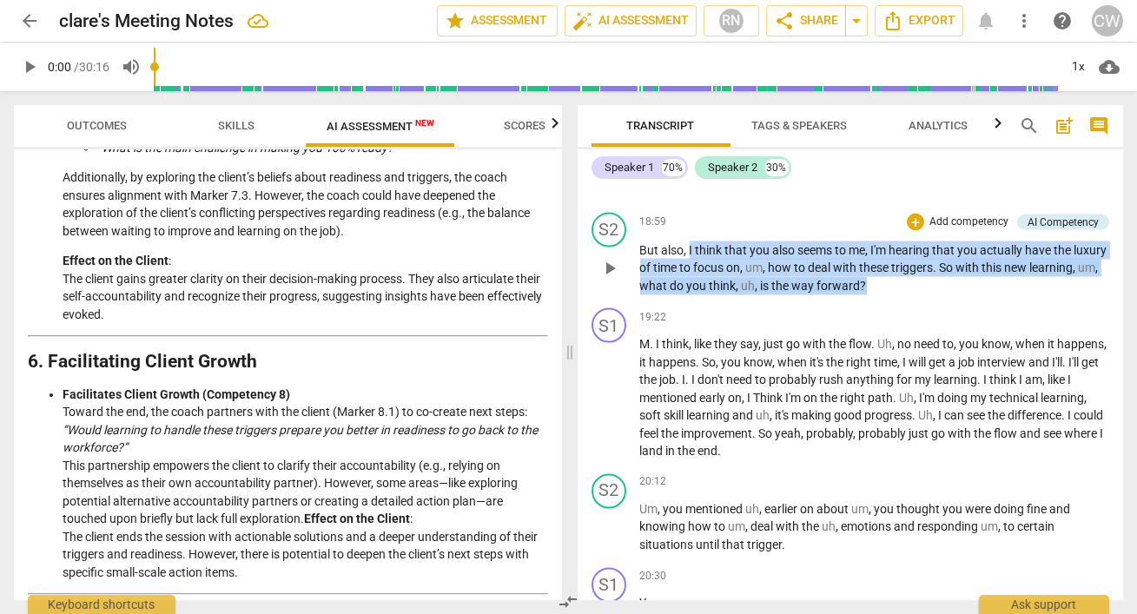
drag, startPoint x: 689, startPoint y: 275, endPoint x: 956, endPoint y: 305, distance: 269.2
click at [956, 295] on p "But also , I think that you also seems to me , I'm hearing that you actually ha…" at bounding box center [875, 269] width 470 height 54
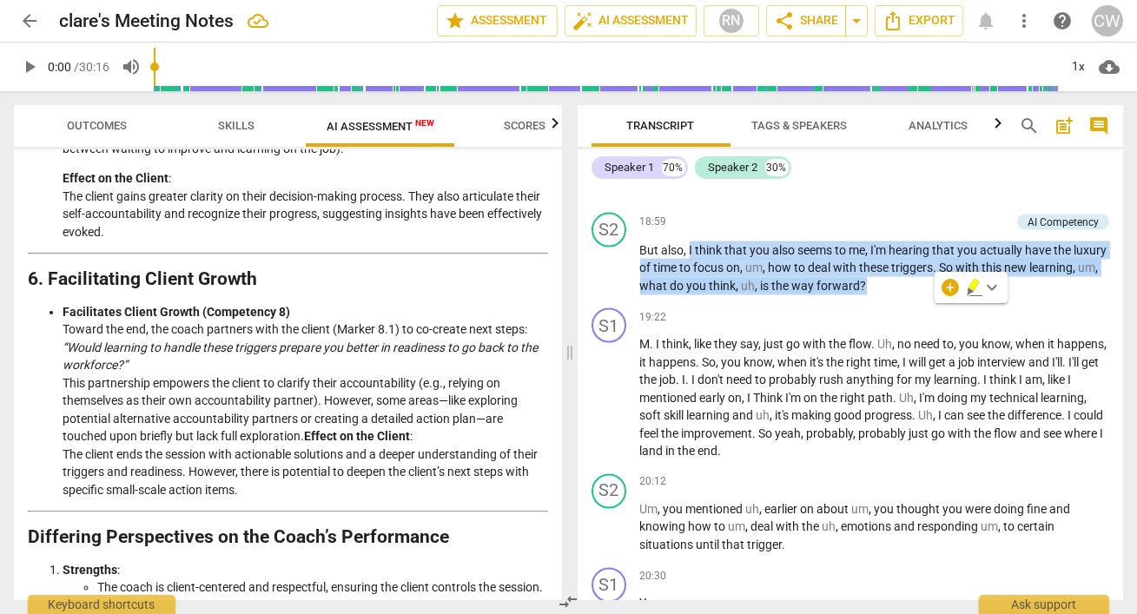
scroll to position [1731, 0]
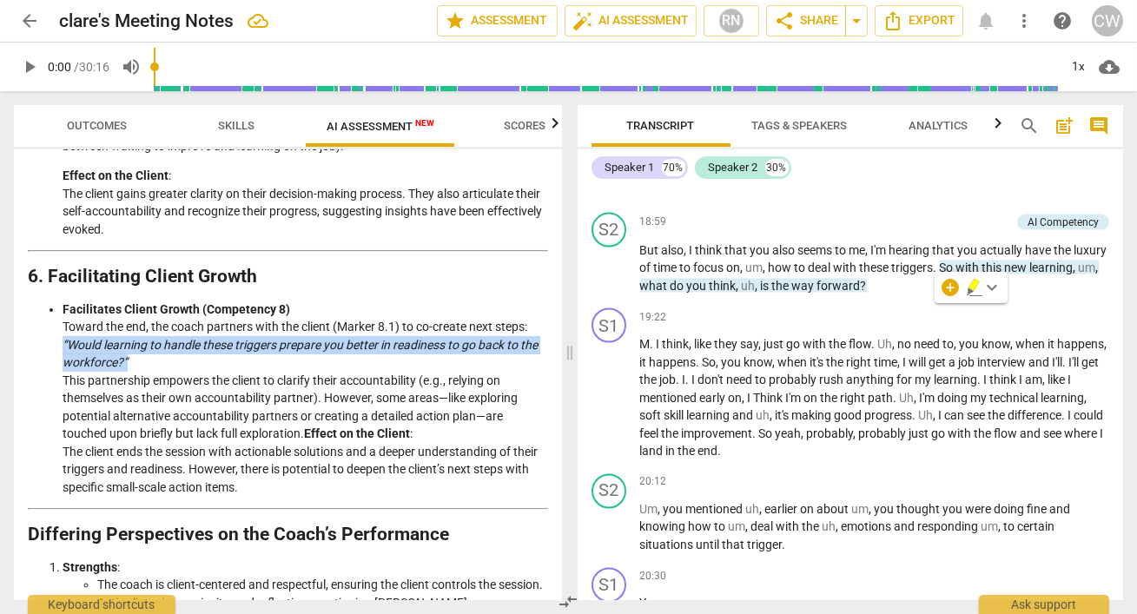
drag, startPoint x: 63, startPoint y: 361, endPoint x: 148, endPoint y: 381, distance: 87.5
click at [148, 381] on li "Facilitates Client Growth (Competency 8) Toward the end, the coach partners wit…" at bounding box center [306, 399] width 486 height 196
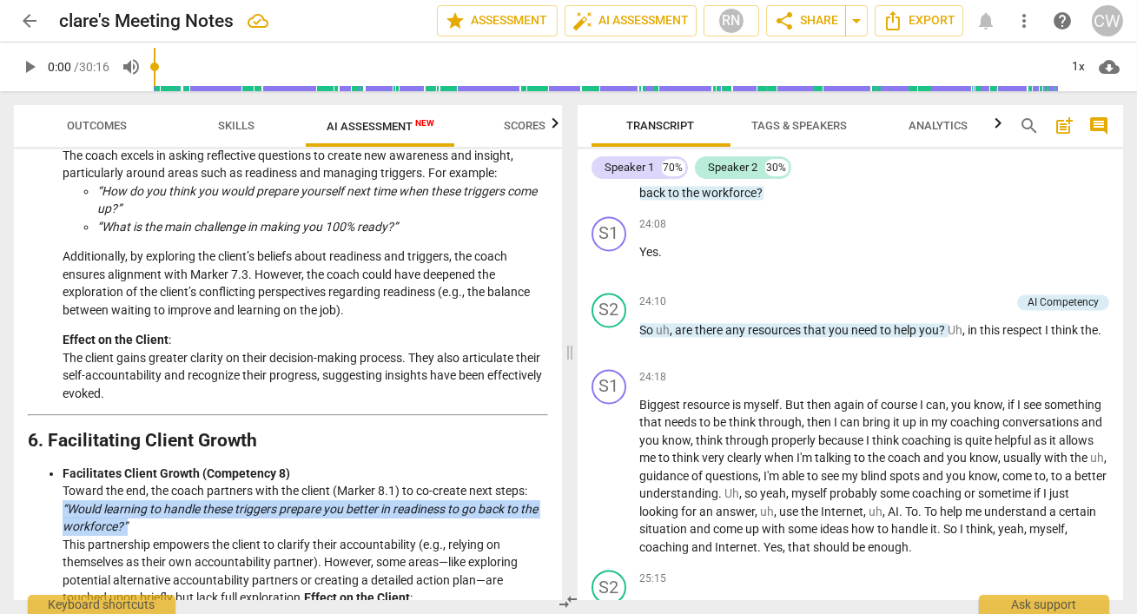
scroll to position [7259, 0]
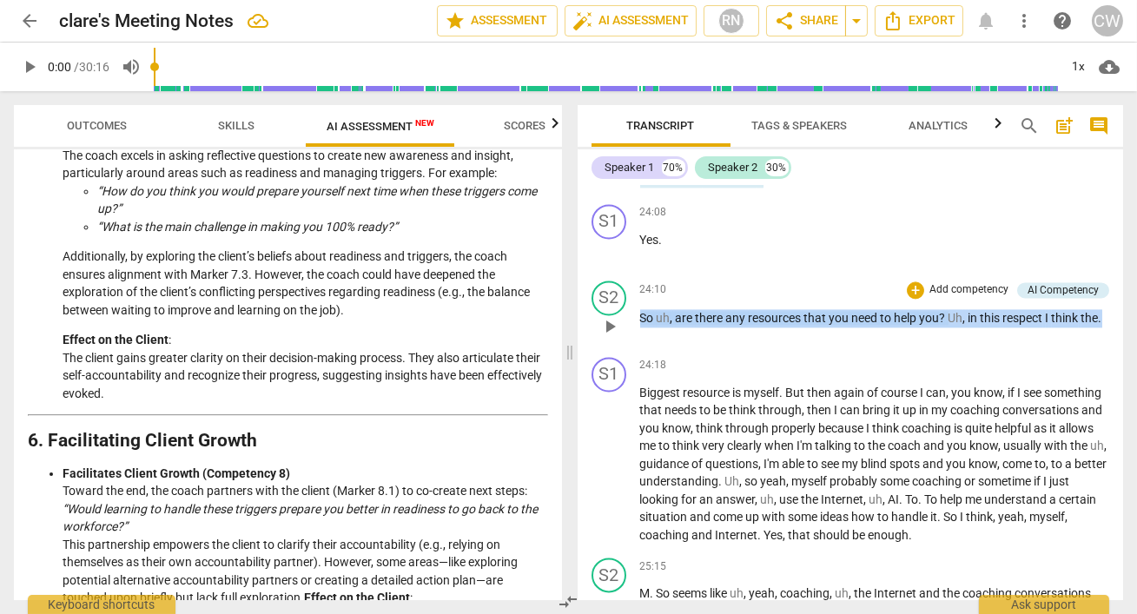
drag, startPoint x: 694, startPoint y: 364, endPoint x: 637, endPoint y: 345, distance: 60.4
click at [637, 345] on div "S2 play_arrow pause 24:10 + Add competency AI Competency keyboard_arrow_right S…" at bounding box center [851, 312] width 546 height 76
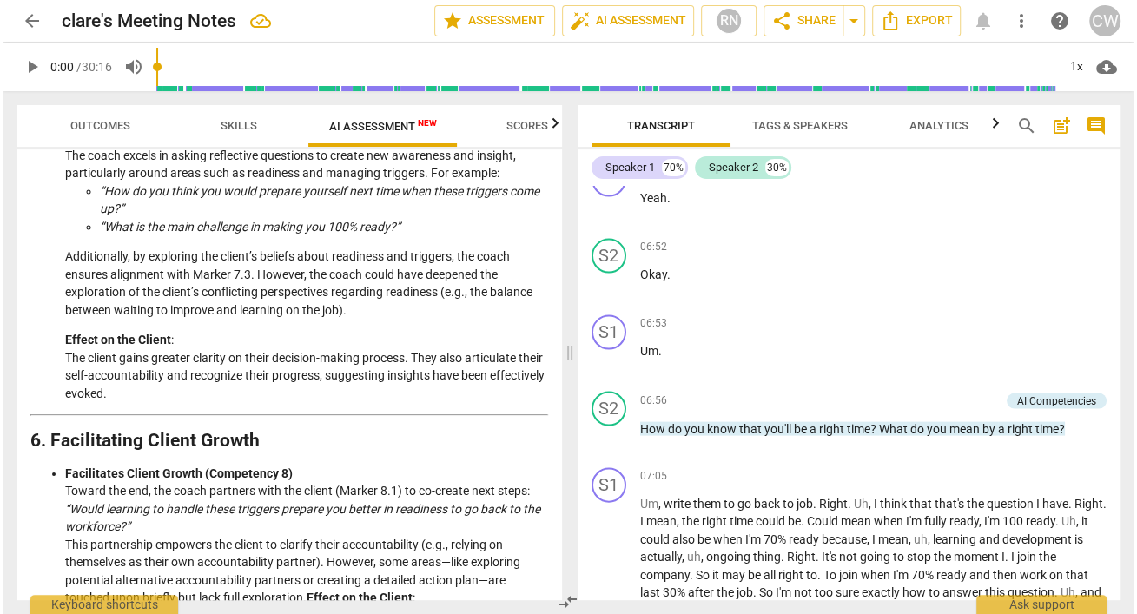
scroll to position [1903, 0]
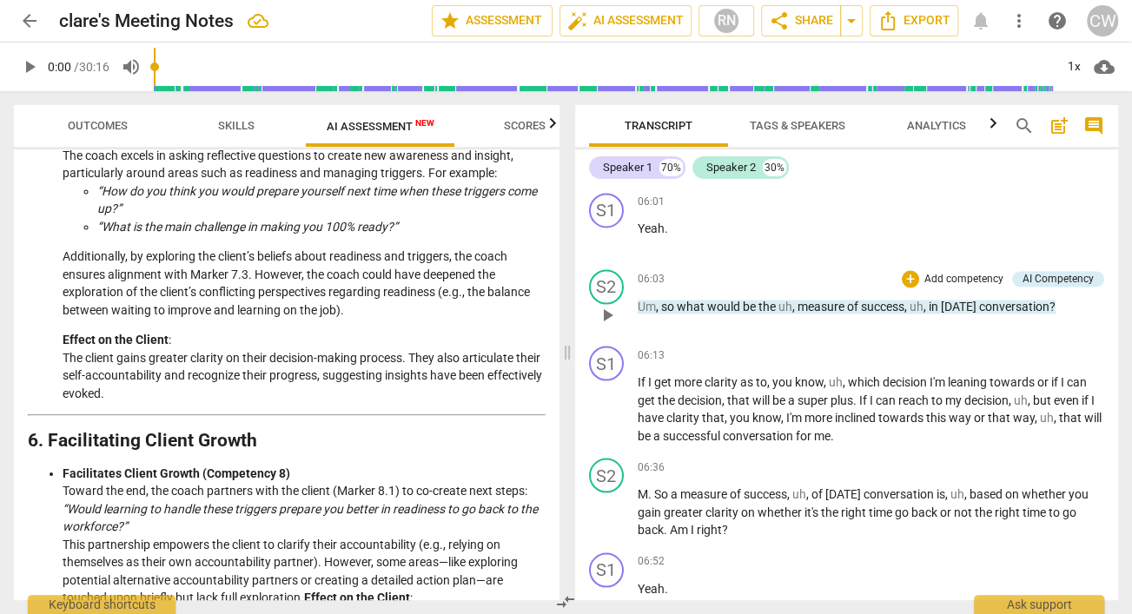
click at [790, 312] on div "S2 play_arrow pause 06:03 + Add competency AI Competency keyboard_arrow_right U…" at bounding box center [847, 300] width 544 height 76
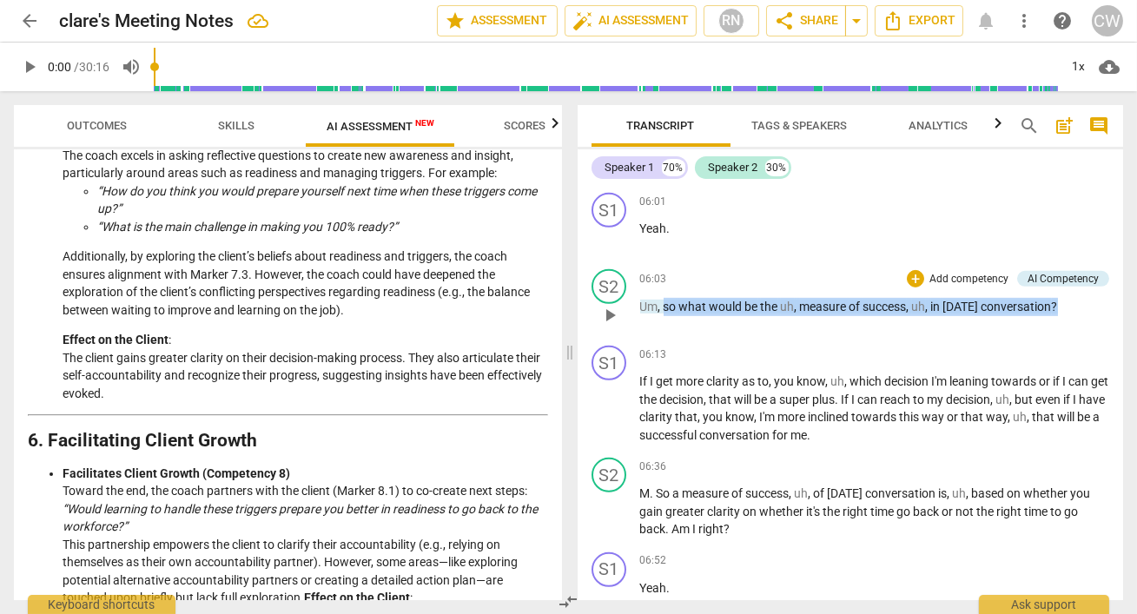
drag, startPoint x: 1076, startPoint y: 286, endPoint x: 664, endPoint y: 282, distance: 412.7
click at [664, 298] on p "Um , so what would be the uh , measure of success , uh , in [DATE] conversation…" at bounding box center [875, 307] width 470 height 18
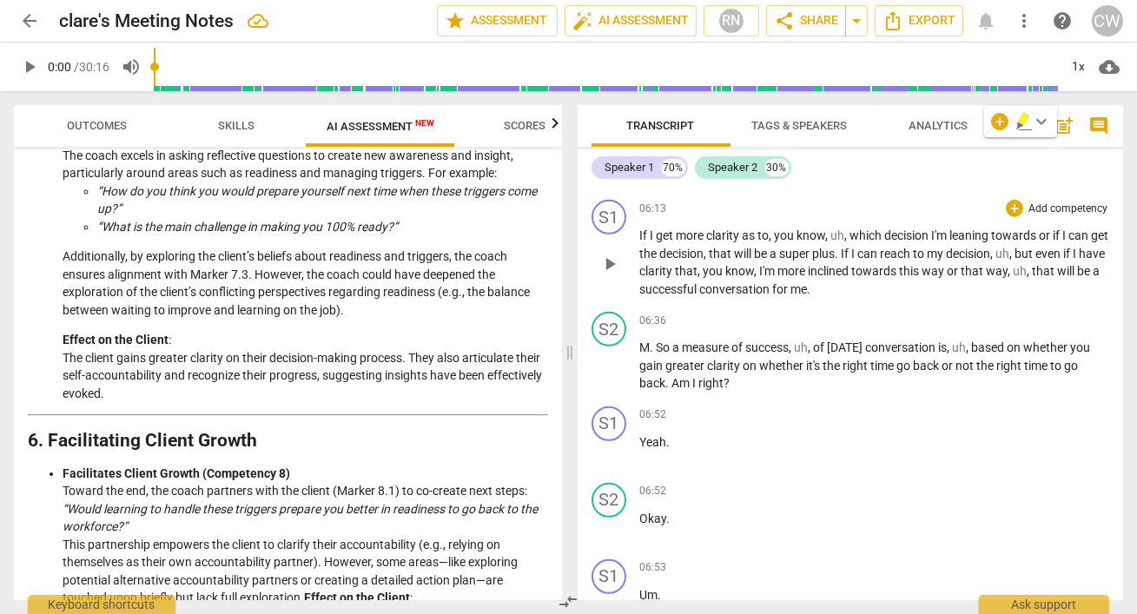
scroll to position [2045, 0]
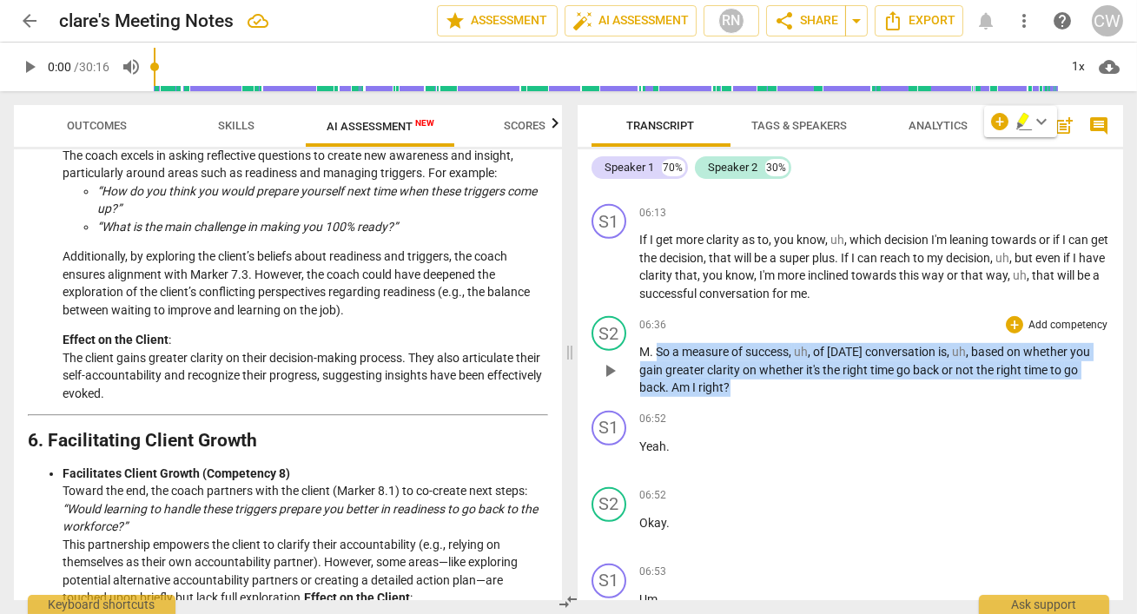
drag, startPoint x: 657, startPoint y: 330, endPoint x: 745, endPoint y: 367, distance: 95.0
click at [745, 367] on p "M . So a measure of success , uh , of [DATE] conversation is , uh , based on wh…" at bounding box center [875, 370] width 470 height 54
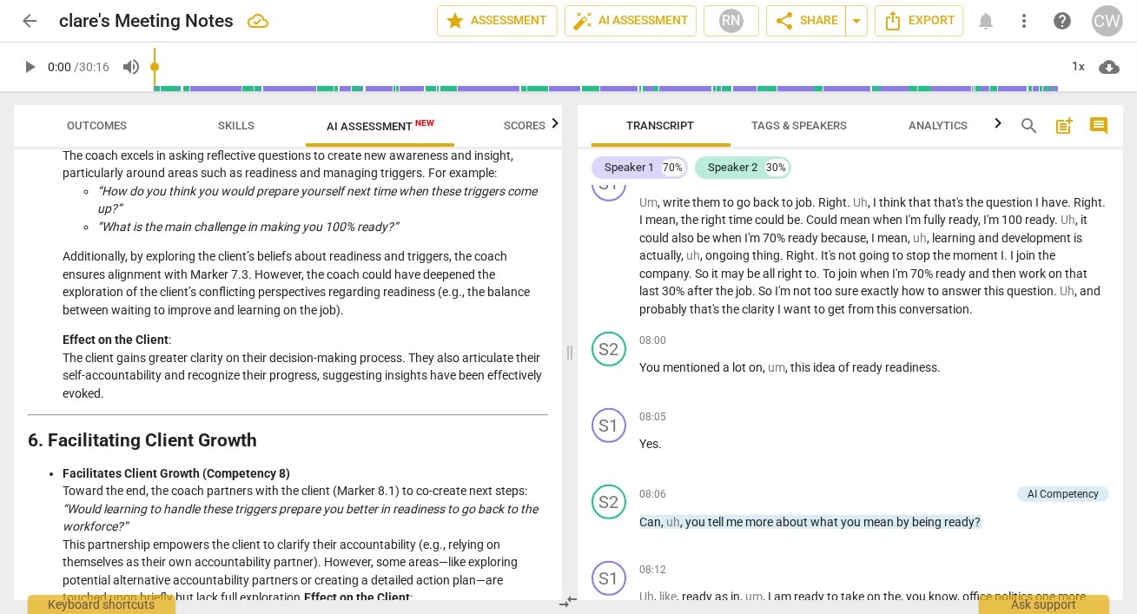
scroll to position [2597, 0]
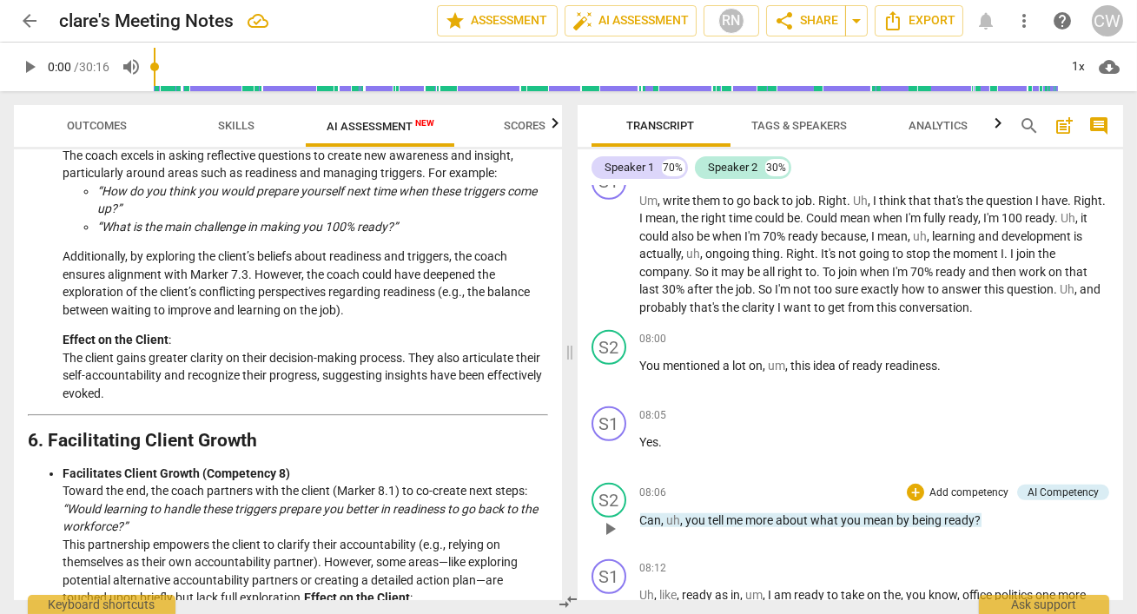
click at [863, 476] on div "S2 play_arrow pause 08:06 + Add competency AI Competency keyboard_arrow_right C…" at bounding box center [851, 514] width 546 height 76
click at [687, 513] on span "you" at bounding box center [697, 520] width 23 height 14
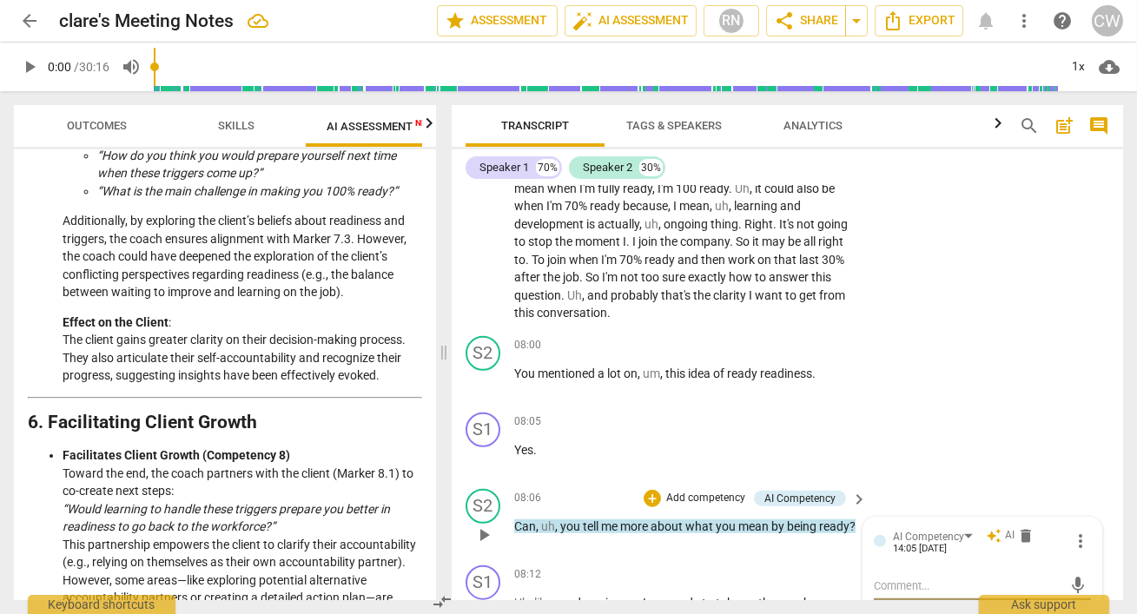
scroll to position [2982, 0]
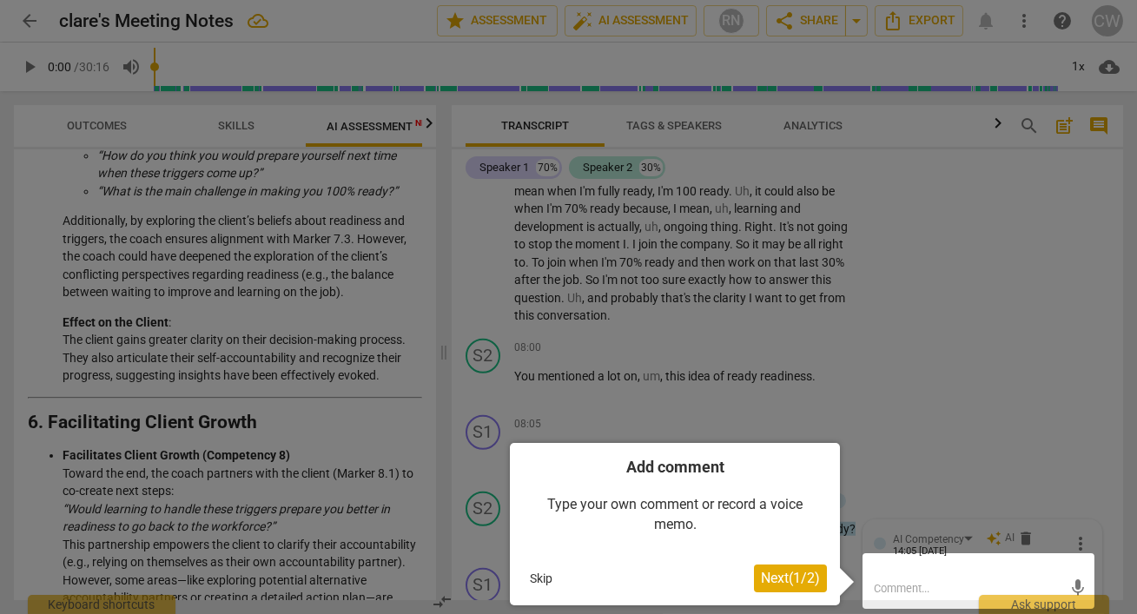
click at [539, 579] on button "Skip" at bounding box center [541, 579] width 36 height 26
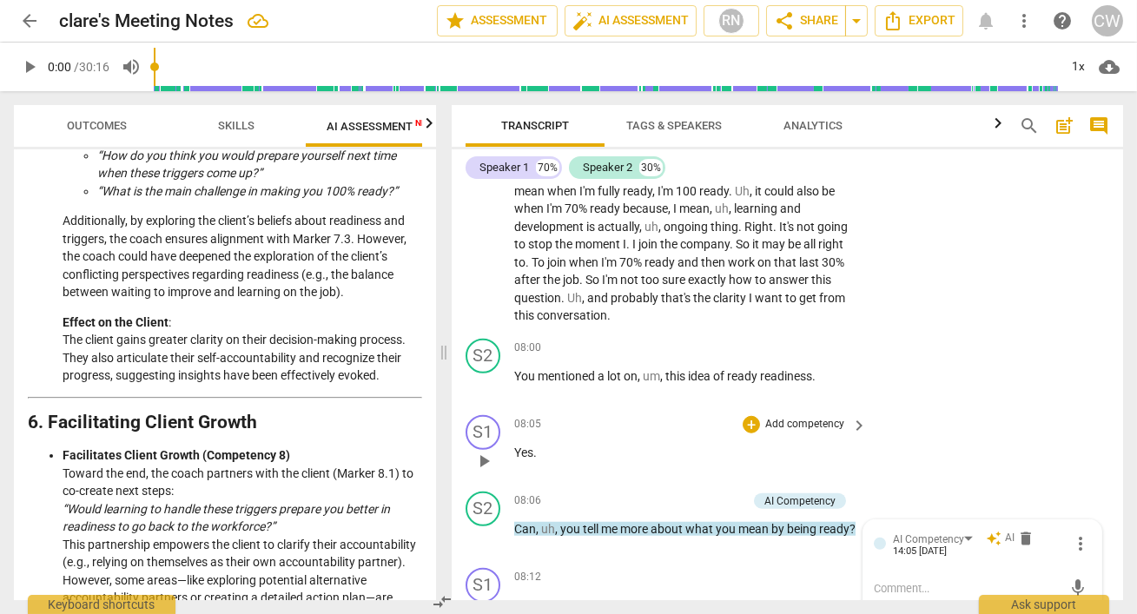
click at [1071, 440] on div "S1 play_arrow pause 08:05 + Add competency keyboard_arrow_right Yes ." at bounding box center [788, 446] width 672 height 76
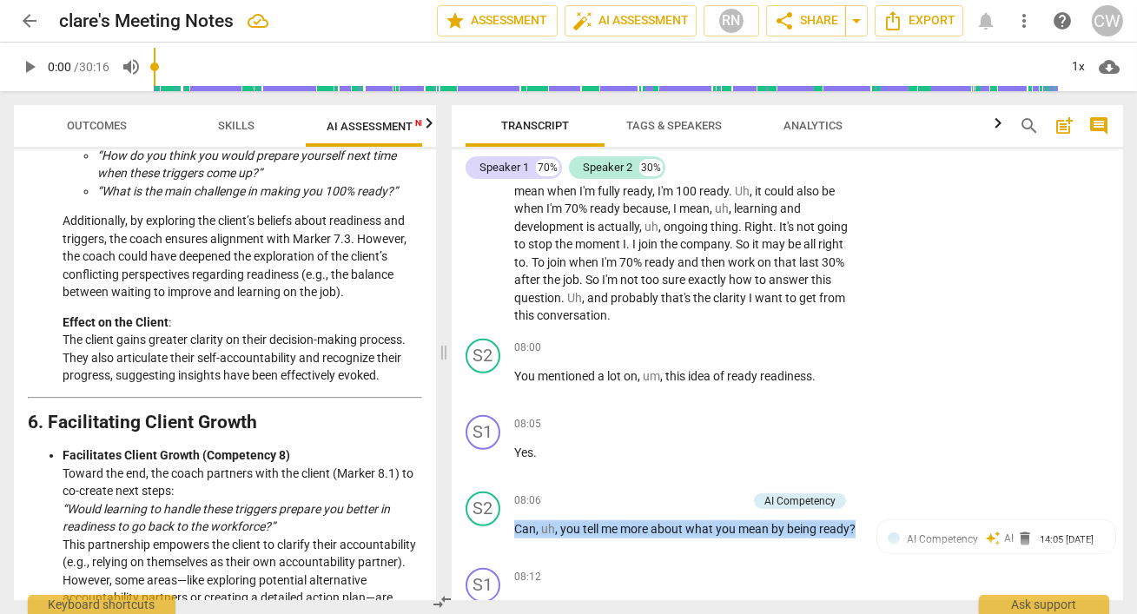
drag, startPoint x: 557, startPoint y: 541, endPoint x: 516, endPoint y: 521, distance: 45.5
click at [516, 521] on p "Can , uh , you tell me more about what you mean by being ready ?" at bounding box center [686, 529] width 344 height 18
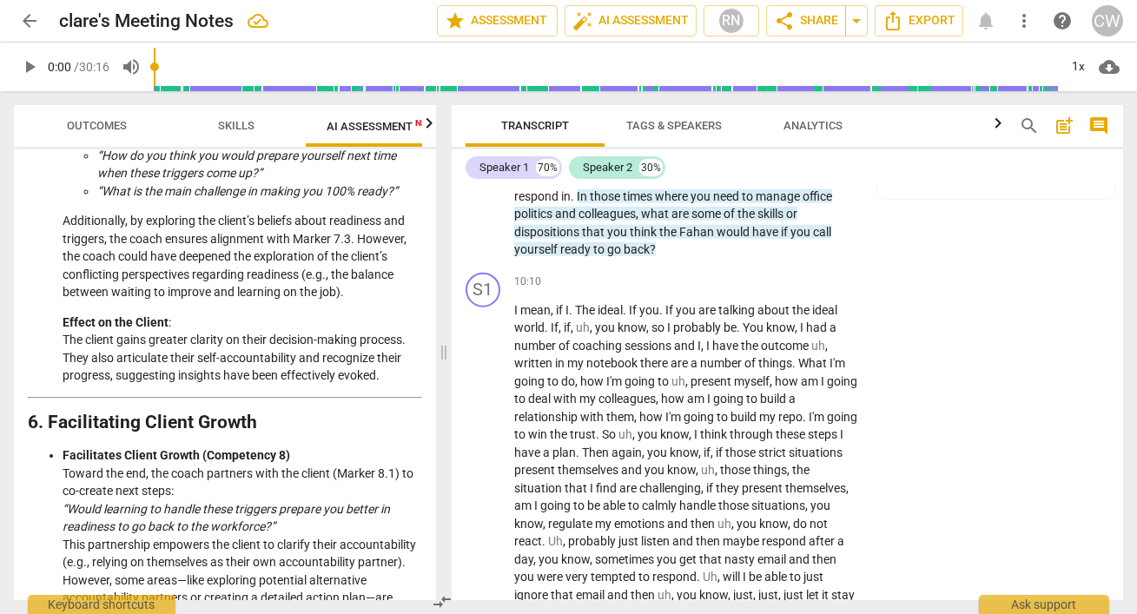
scroll to position [4164, 0]
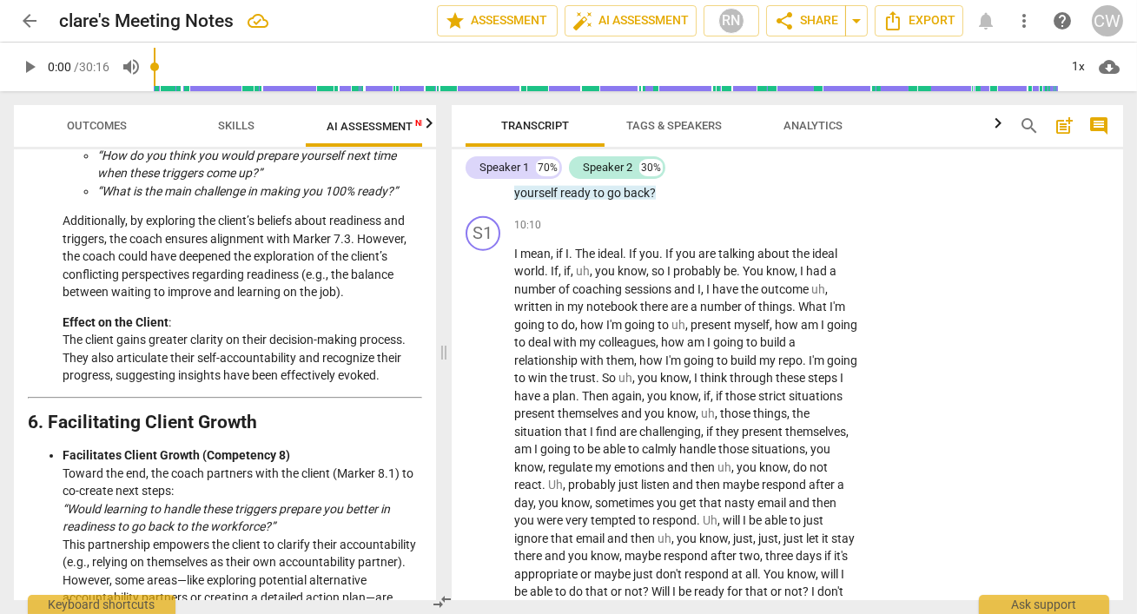
click at [1025, 123] on span "search" at bounding box center [1029, 126] width 21 height 21
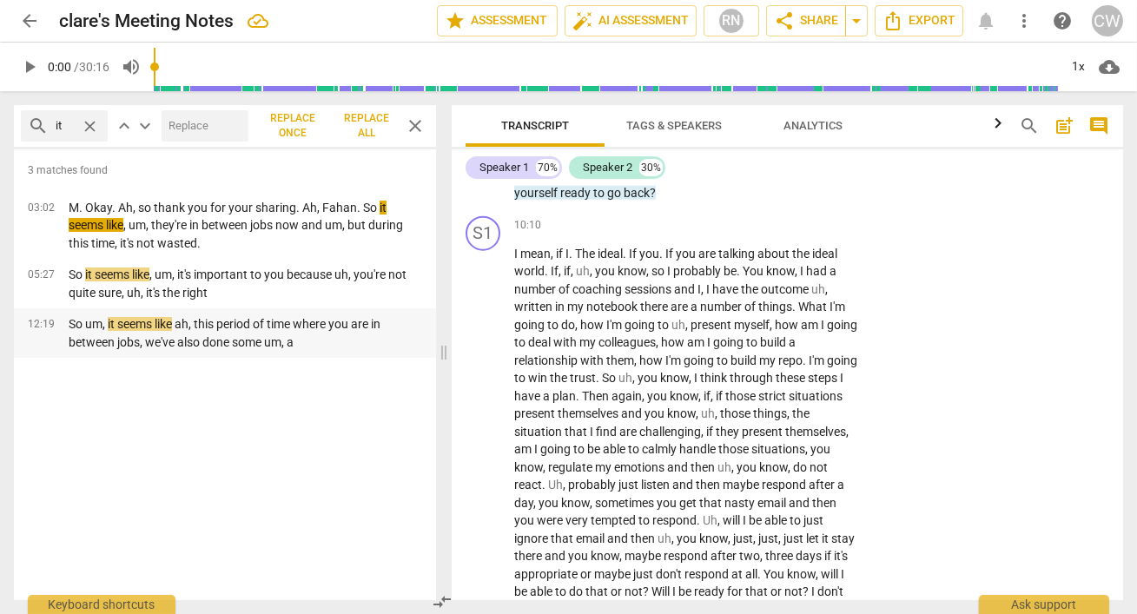
scroll to position [0, 0]
type input "i"
type input "some ideas about triggers"
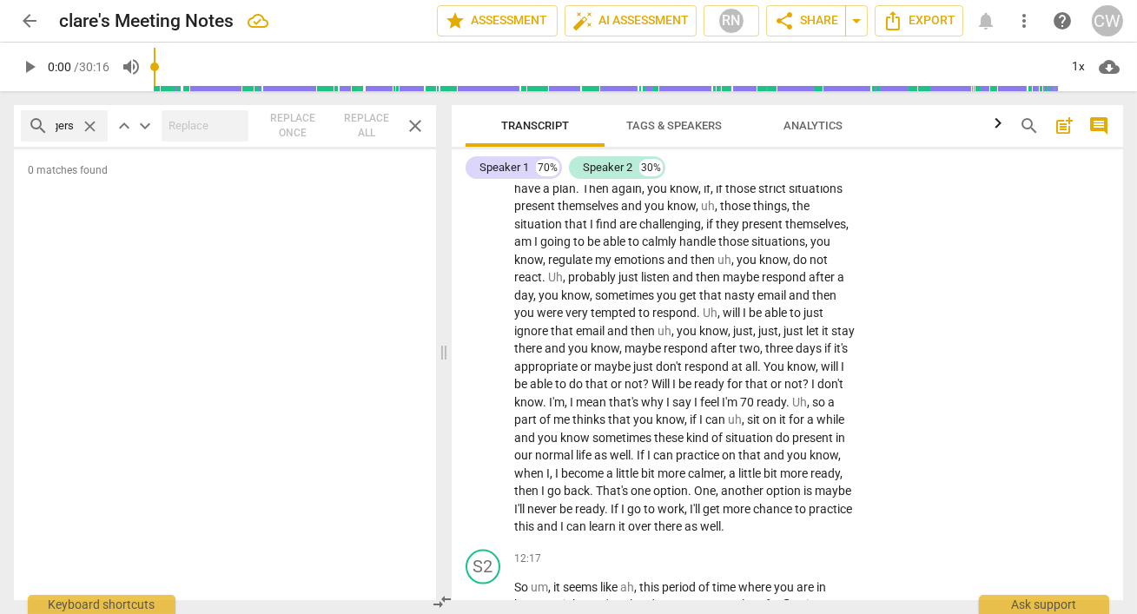
scroll to position [0, 0]
click at [90, 122] on span "close" at bounding box center [90, 126] width 18 height 18
click at [77, 125] on input "text" at bounding box center [78, 126] width 45 height 28
type input "triggers"
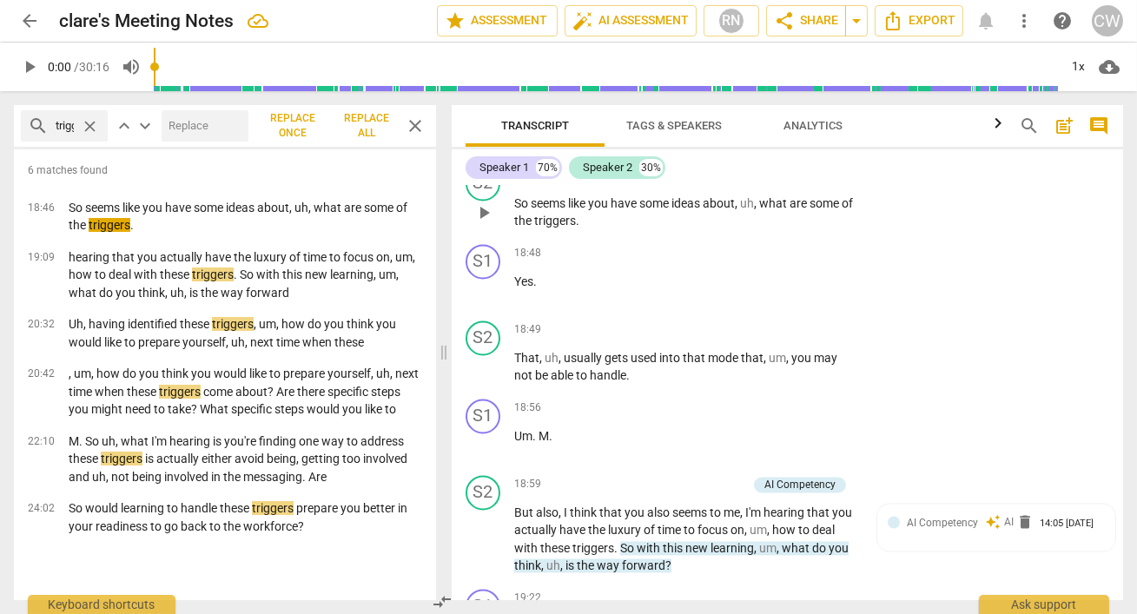
scroll to position [6685, 0]
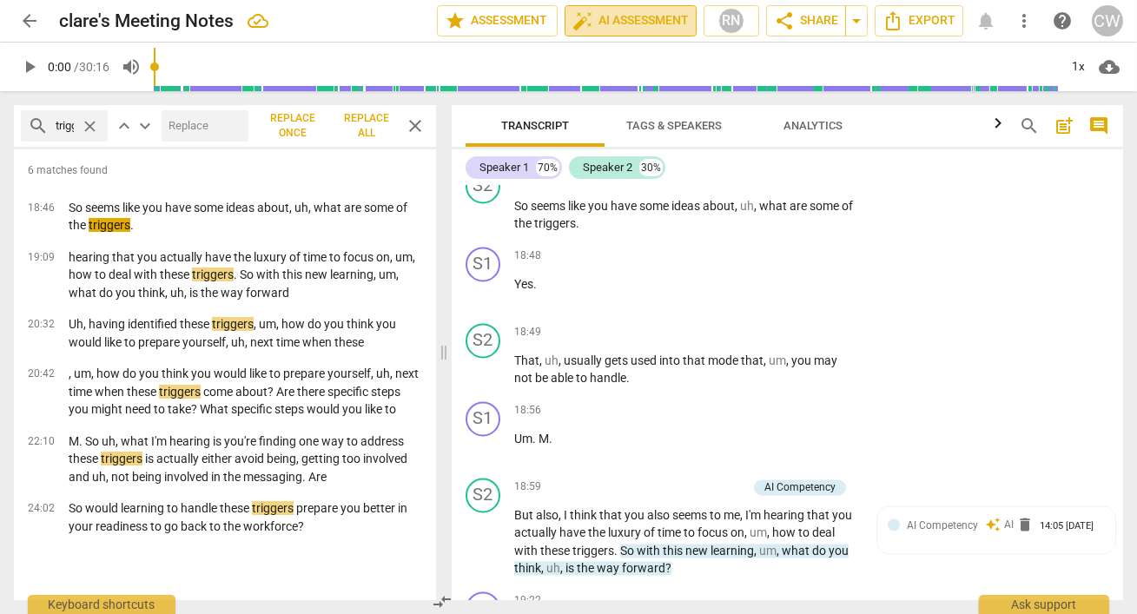
click at [607, 22] on span "auto_fix_high AI Assessment" at bounding box center [631, 20] width 116 height 21
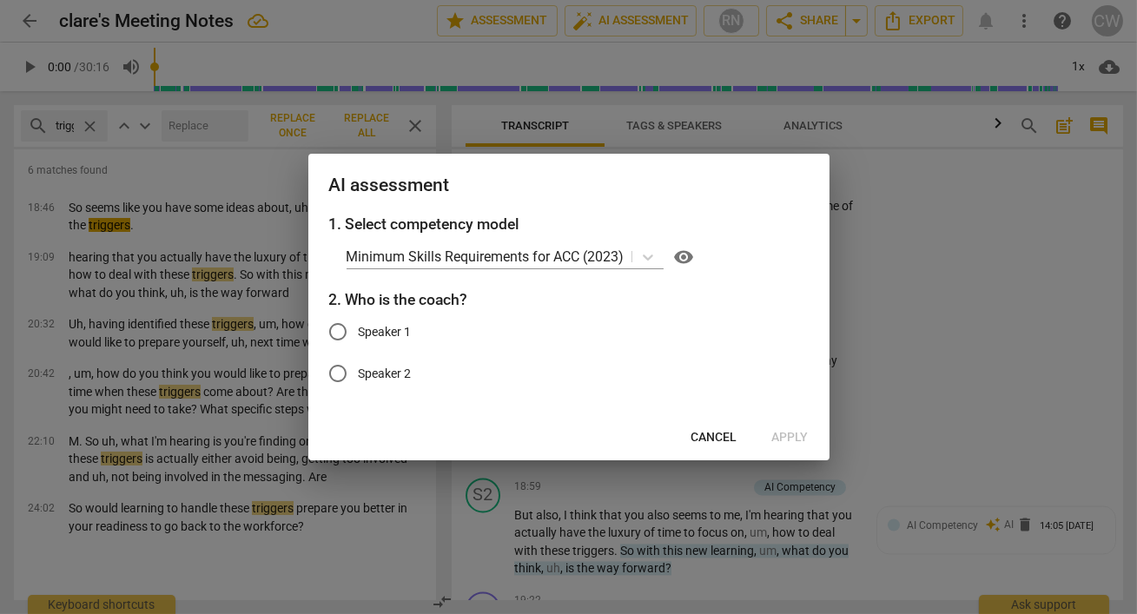
click at [948, 354] on div at bounding box center [568, 307] width 1137 height 614
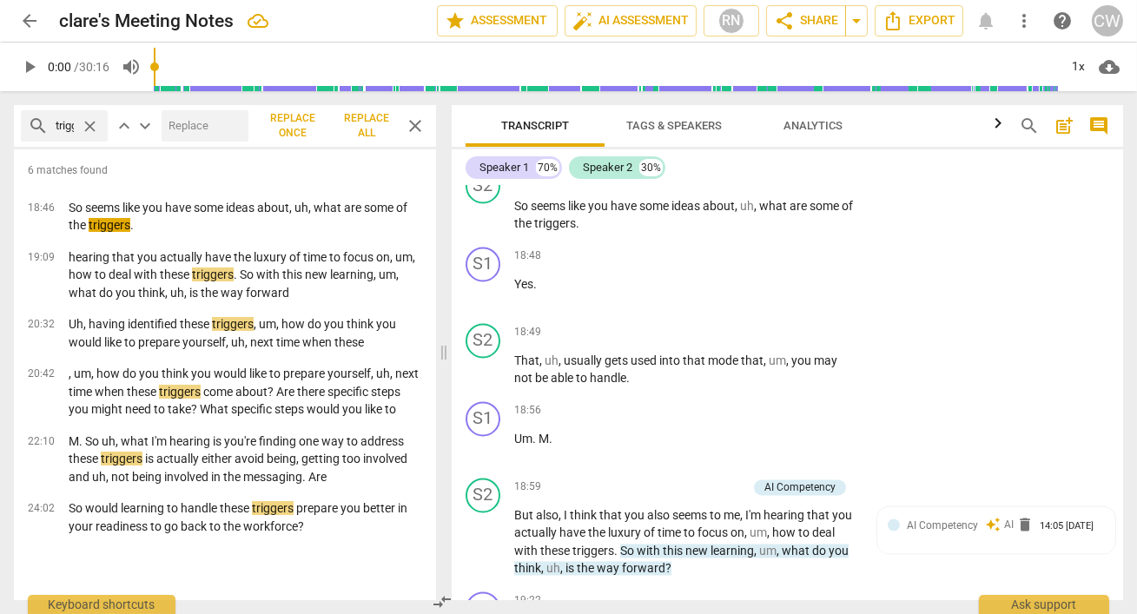
click at [416, 127] on span "close" at bounding box center [415, 126] width 21 height 21
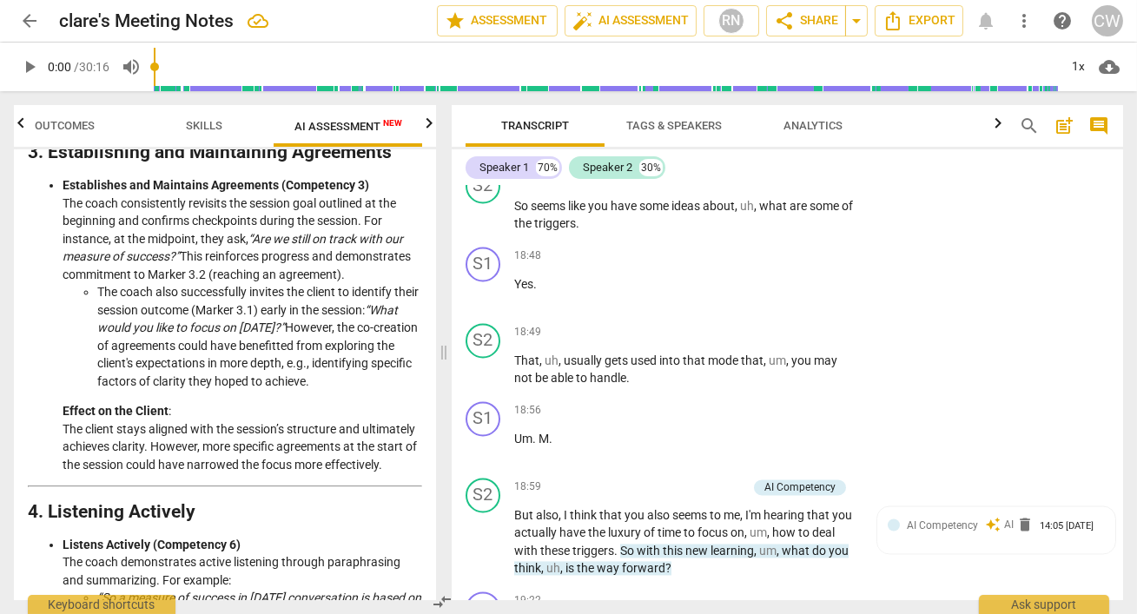
scroll to position [972, 0]
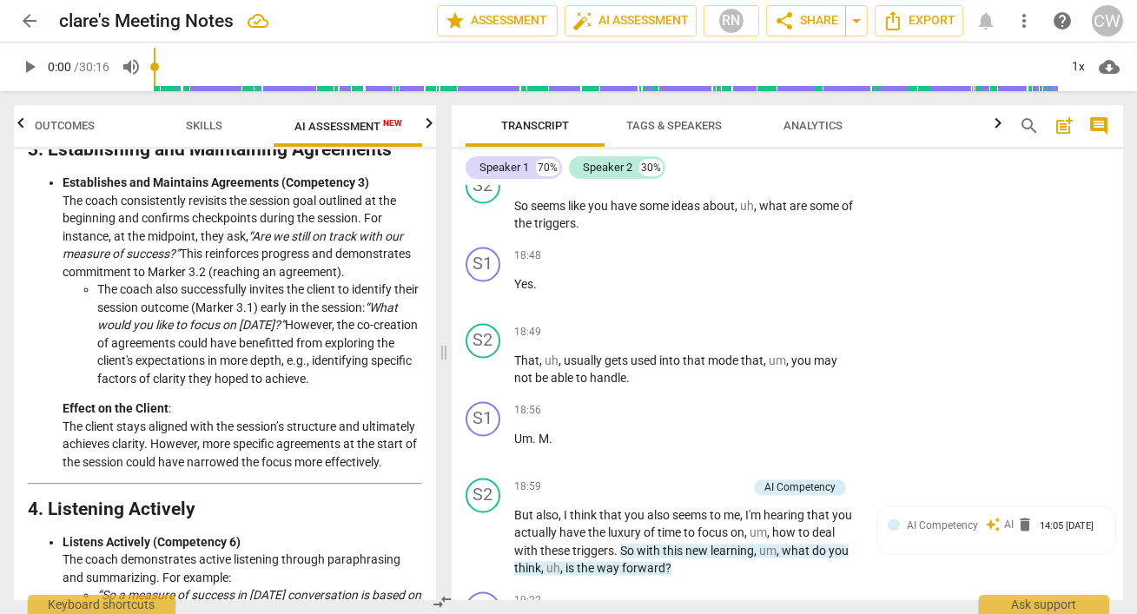
drag, startPoint x: 372, startPoint y: 373, endPoint x: 417, endPoint y: 427, distance: 71.0
click at [417, 427] on div "Disclaimer: AI can make mistakes. Consult a qualified mentor coach before actin…" at bounding box center [225, 374] width 422 height 451
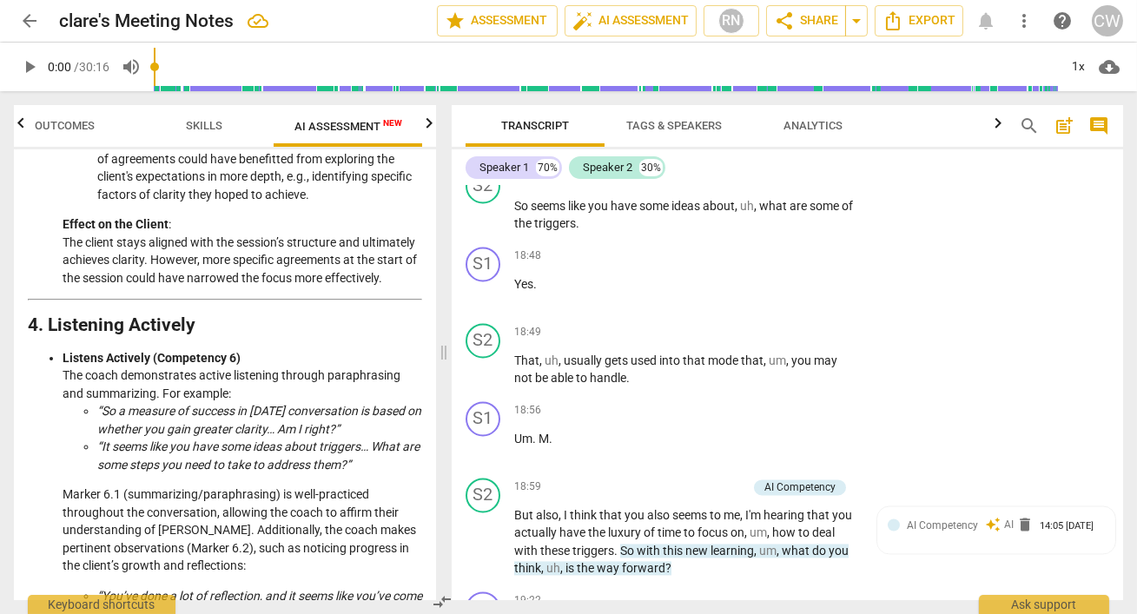
scroll to position [1162, 0]
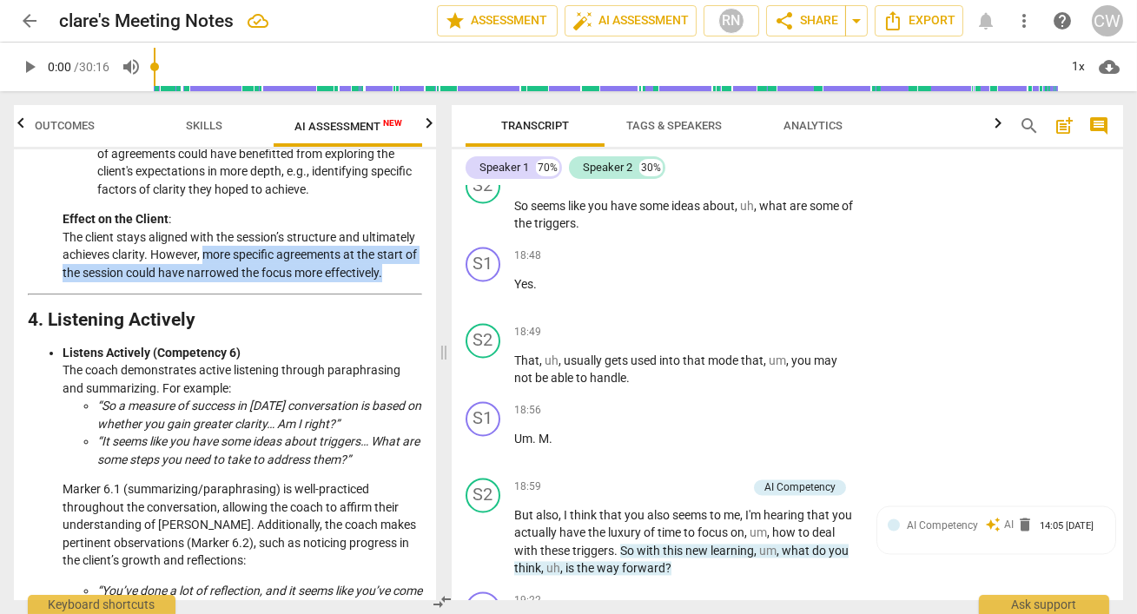
drag, startPoint x: 261, startPoint y: 307, endPoint x: 286, endPoint y: 352, distance: 51.7
click at [286, 352] on div "Analysis of the Coach’s Approach Overview The coaching session between the coac…" at bounding box center [225, 599] width 394 height 3104
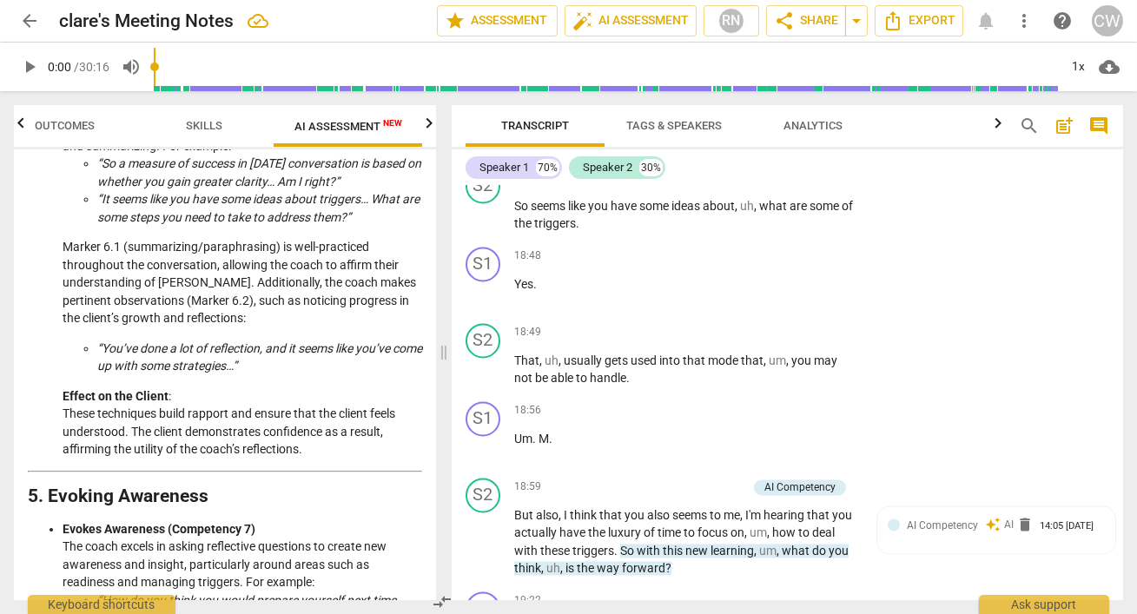
scroll to position [1430, 0]
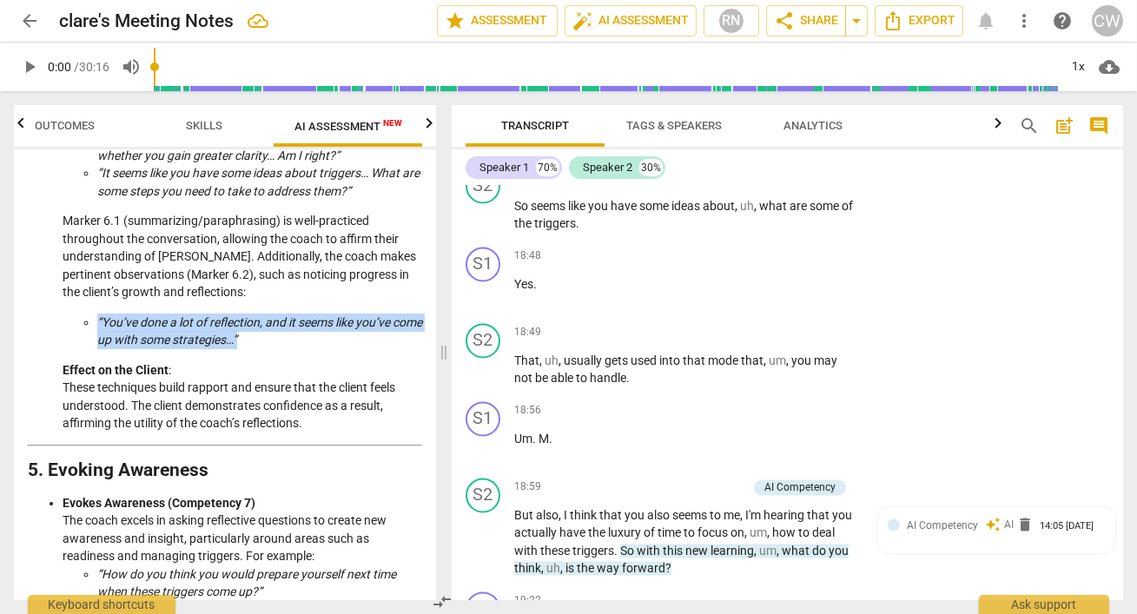
drag, startPoint x: 97, startPoint y: 391, endPoint x: 294, endPoint y: 408, distance: 197.1
click at [294, 349] on li "“You’ve done a lot of reflection, and it seems like you’ve come up with some st…" at bounding box center [259, 332] width 325 height 36
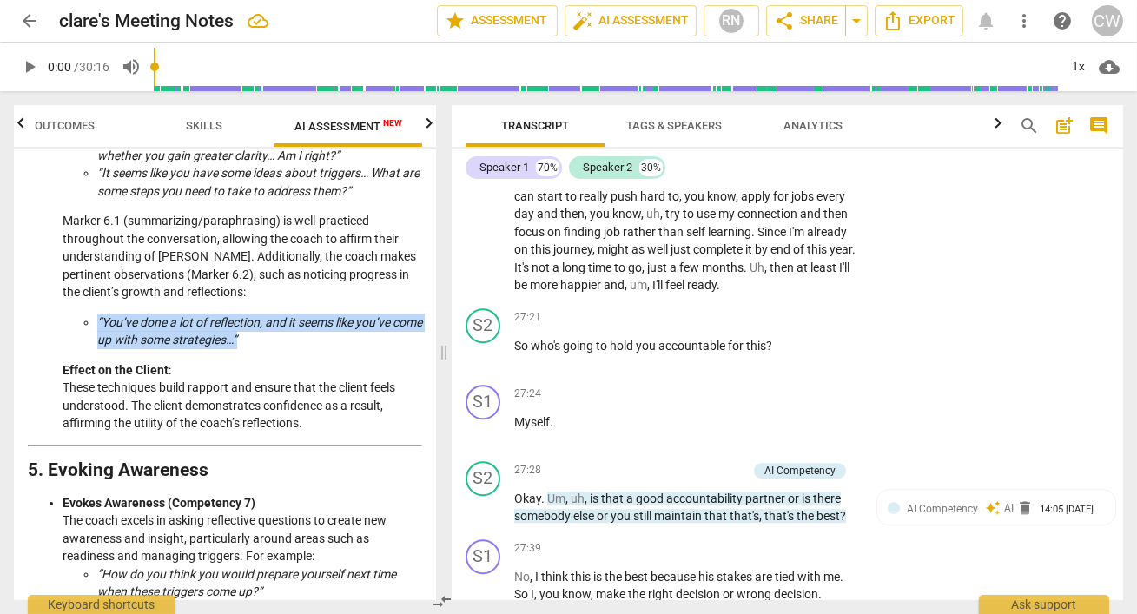
scroll to position [9516, 0]
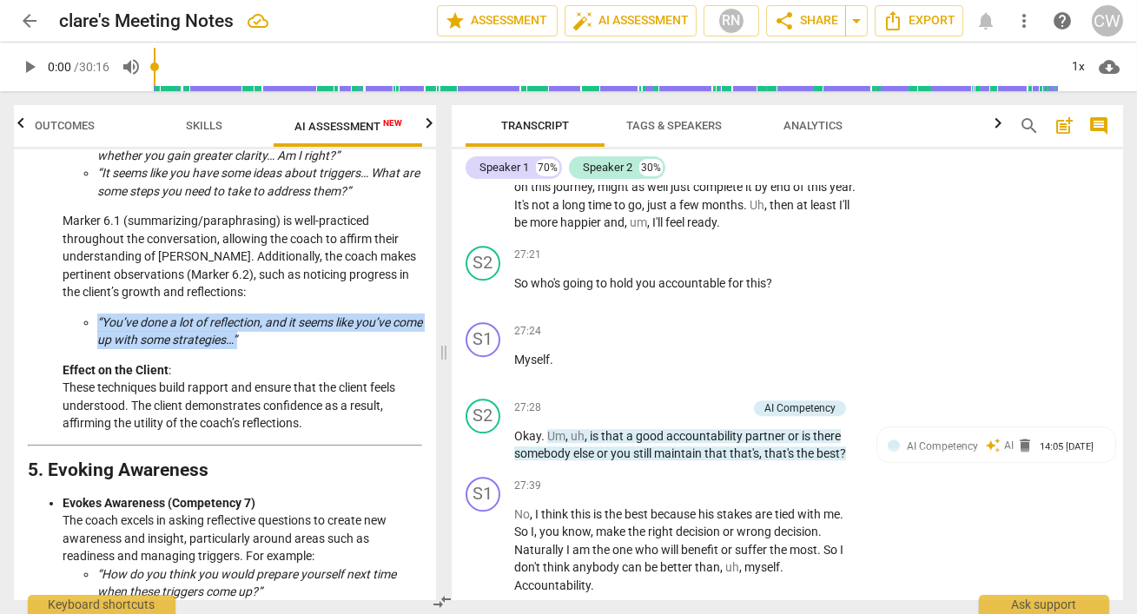
click at [427, 123] on icon "button" at bounding box center [430, 123] width 6 height 10
click at [21, 123] on icon "button" at bounding box center [20, 123] width 6 height 10
click at [1020, 121] on span "search" at bounding box center [1029, 126] width 21 height 21
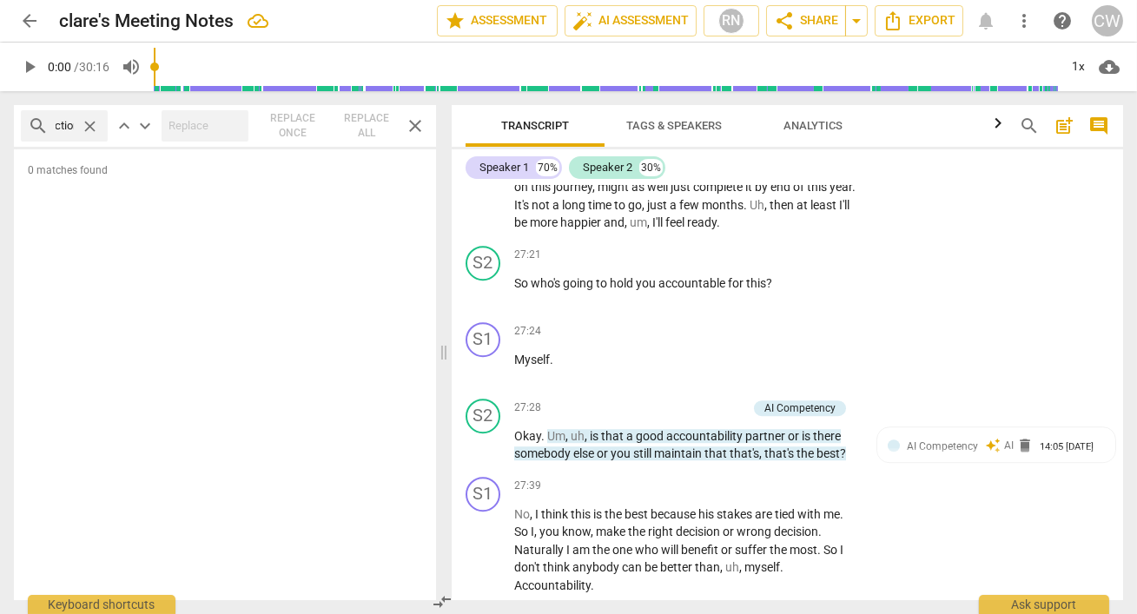
scroll to position [0, 29]
type input "reflection"
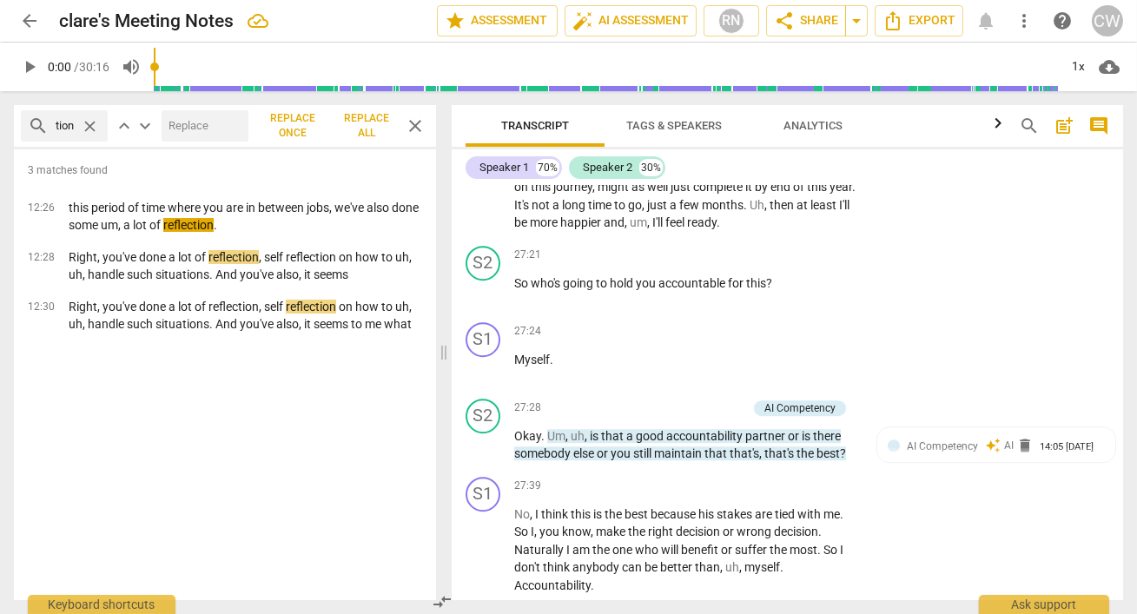
scroll to position [0, 0]
click at [416, 129] on span "close" at bounding box center [415, 126] width 21 height 21
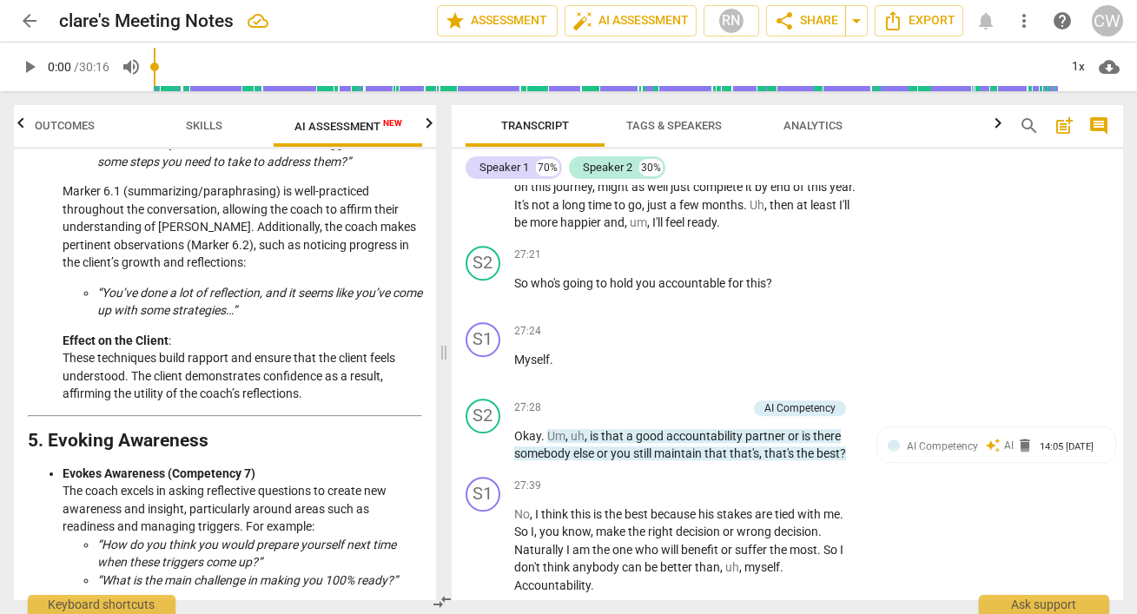
scroll to position [1459, 0]
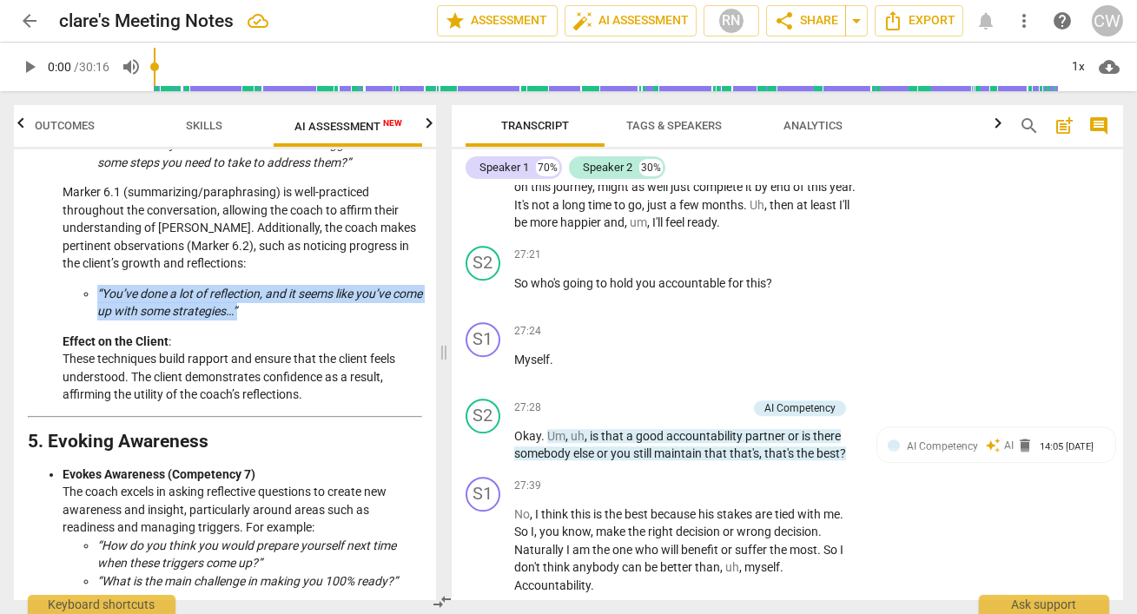
drag, startPoint x: 291, startPoint y: 387, endPoint x: 92, endPoint y: 367, distance: 200.0
click at [92, 321] on ul "“You’ve done a lot of reflection, and it seems like you’ve come up with some st…" at bounding box center [243, 303] width 360 height 36
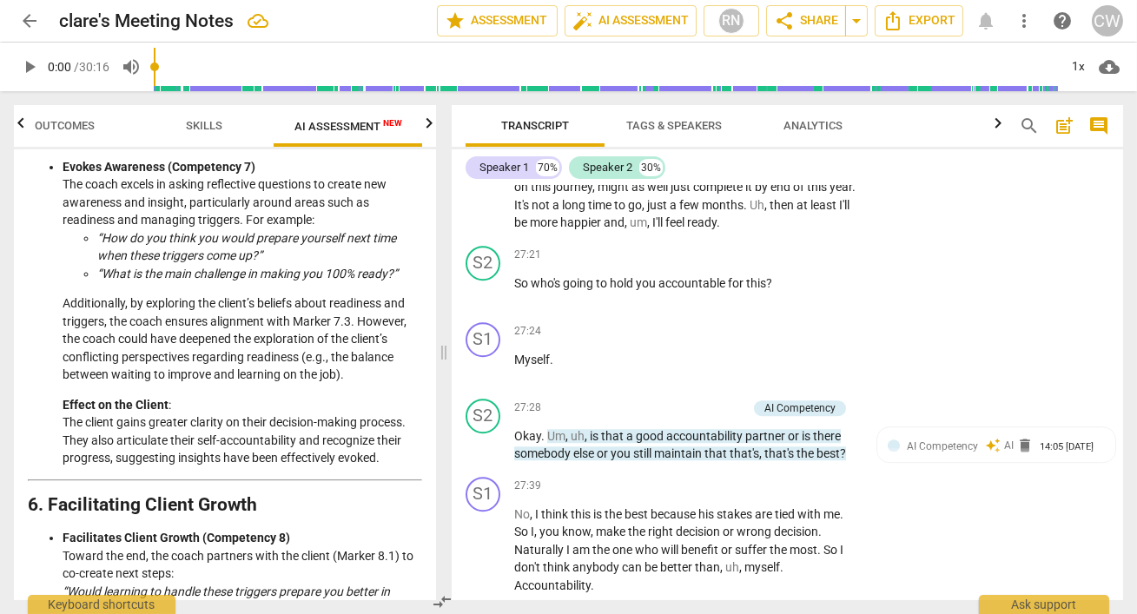
scroll to position [1764, 0]
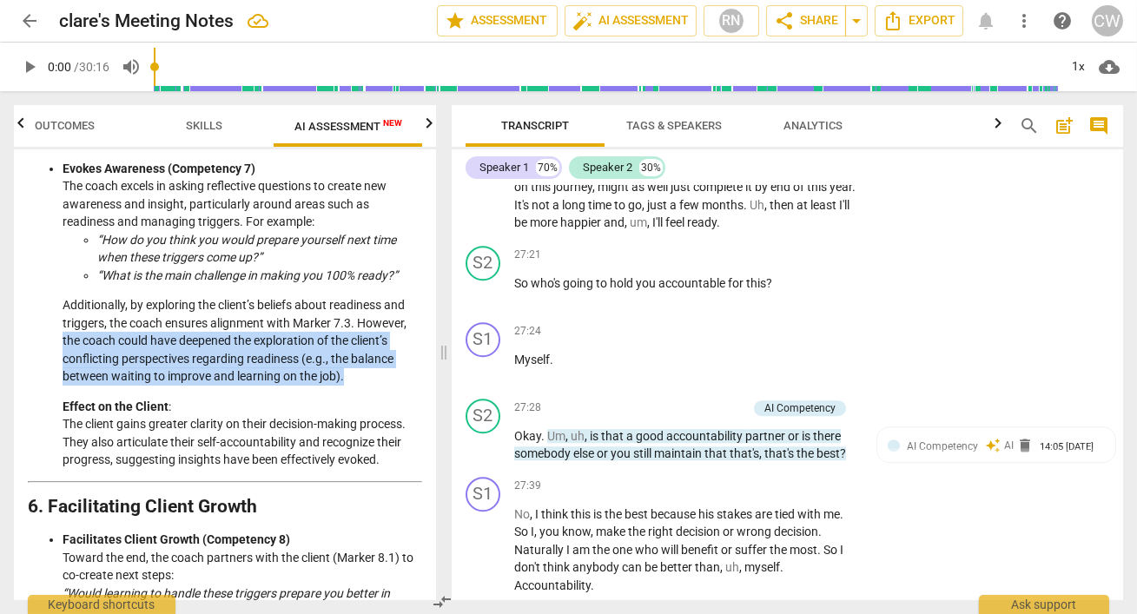
drag, startPoint x: 60, startPoint y: 408, endPoint x: 371, endPoint y: 446, distance: 313.2
click at [371, 446] on ul "Evokes Awareness (Competency 7) The coach excels in asking reflective questions…" at bounding box center [225, 314] width 394 height 309
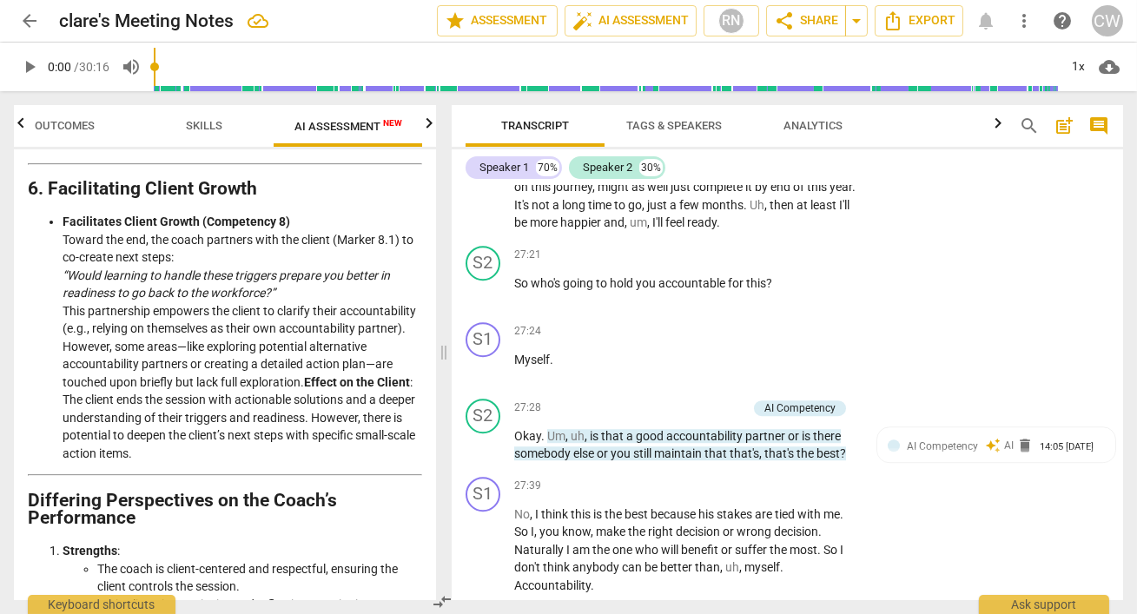
scroll to position [2085, 0]
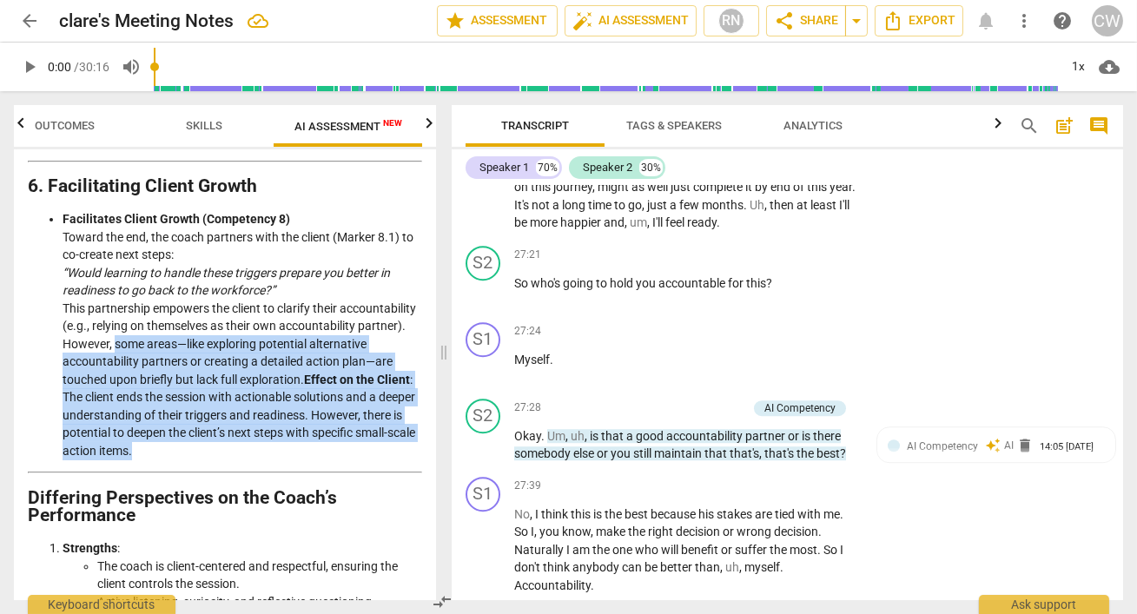
drag, startPoint x: 243, startPoint y: 414, endPoint x: 400, endPoint y: 537, distance: 198.6
click at [400, 460] on li "Facilitates Client Growth (Competency 8) Toward the end, the coach partners wit…" at bounding box center [243, 334] width 360 height 249
click at [26, 19] on span "arrow_back" at bounding box center [29, 20] width 21 height 21
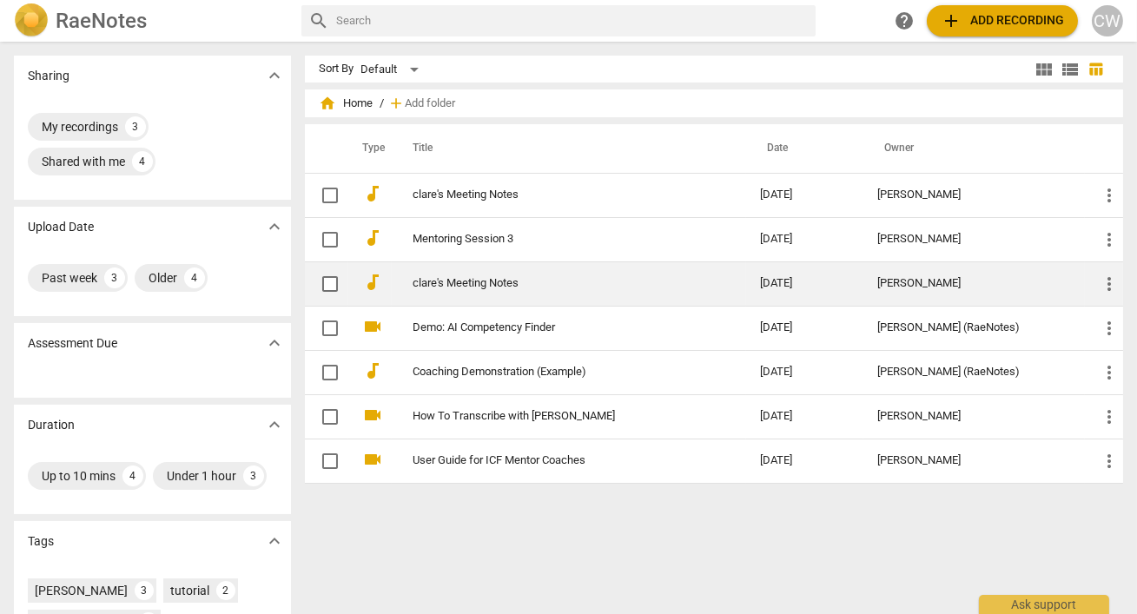
click at [441, 280] on link "clare's Meeting Notes" at bounding box center [555, 283] width 284 height 13
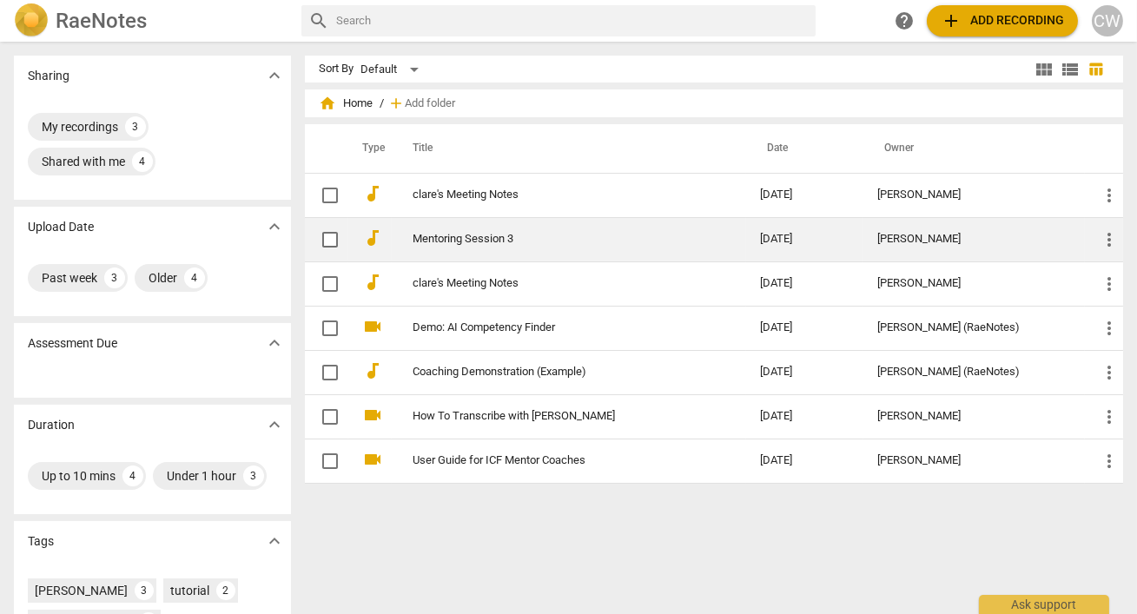
click at [500, 234] on link "Mentoring Session 3" at bounding box center [555, 239] width 284 height 13
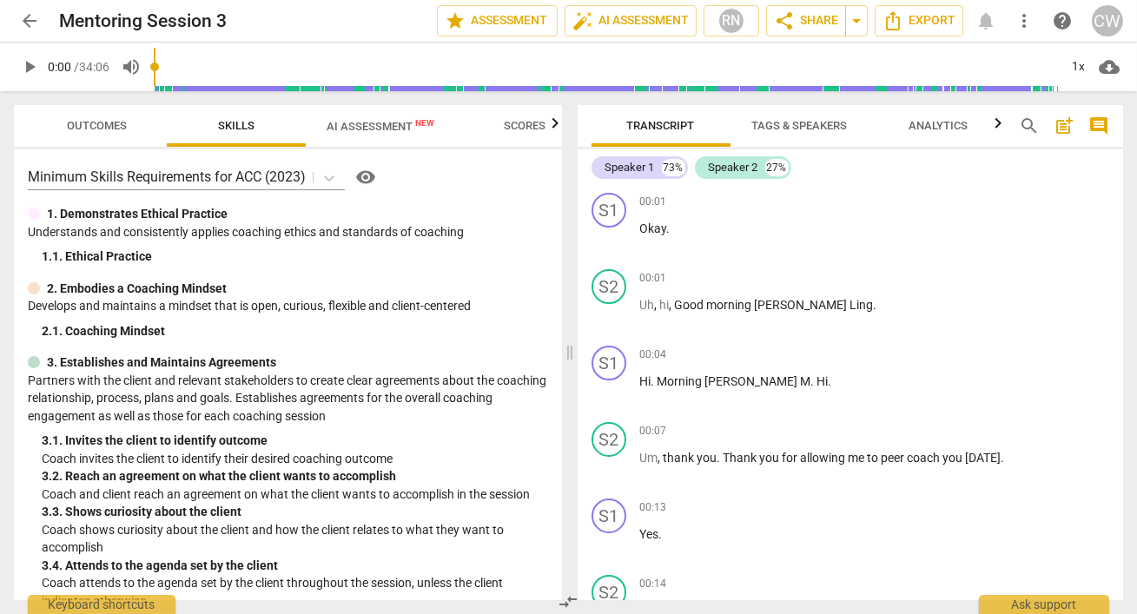
click at [389, 118] on span "AI Assessment New" at bounding box center [380, 126] width 149 height 26
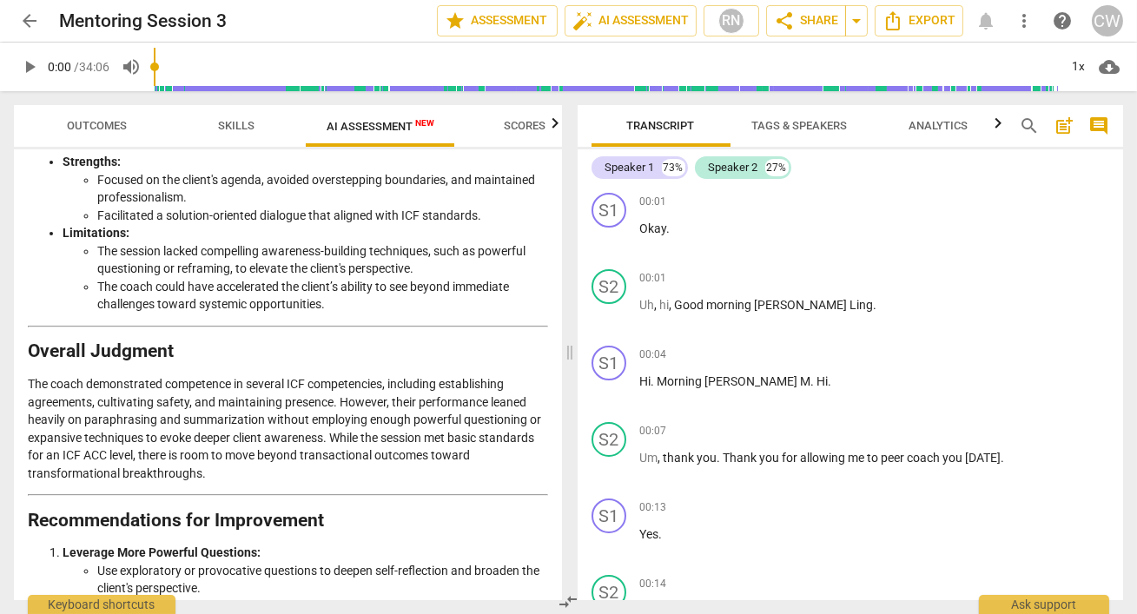
scroll to position [3397, 0]
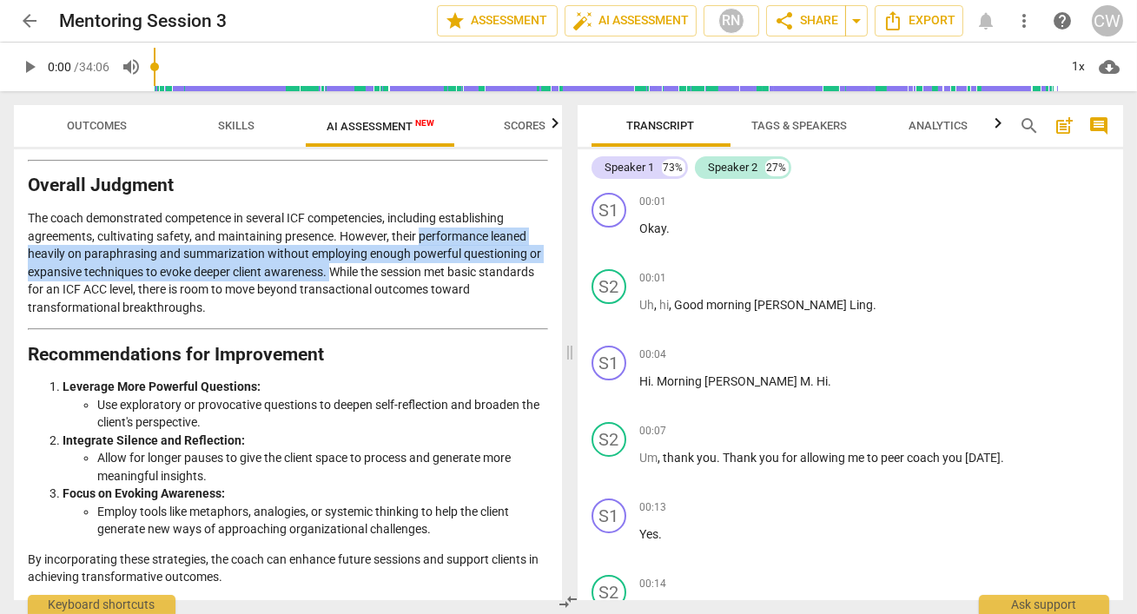
drag, startPoint x: 422, startPoint y: 236, endPoint x: 338, endPoint y: 268, distance: 89.9
click at [338, 268] on p "The coach demonstrated competence in several ICF competencies, including establ…" at bounding box center [288, 262] width 520 height 107
